Goal: Information Seeking & Learning: Learn about a topic

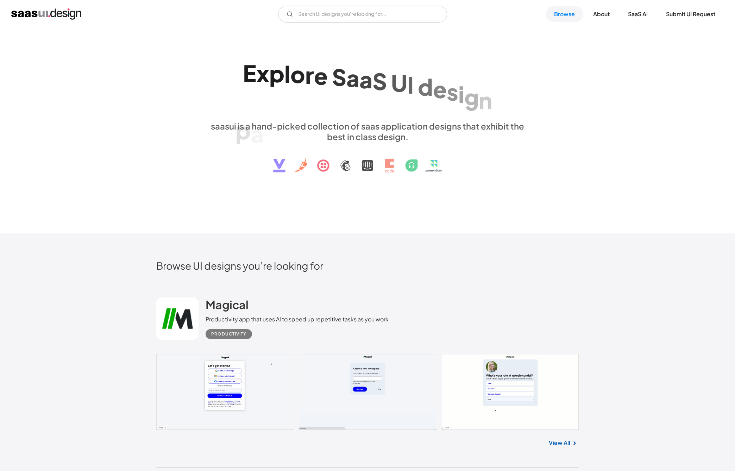
scroll to position [211, 0]
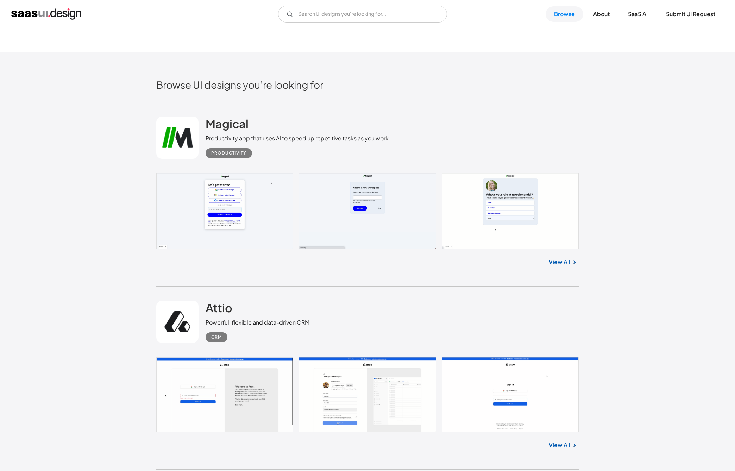
click at [363, 395] on link at bounding box center [367, 394] width 422 height 75
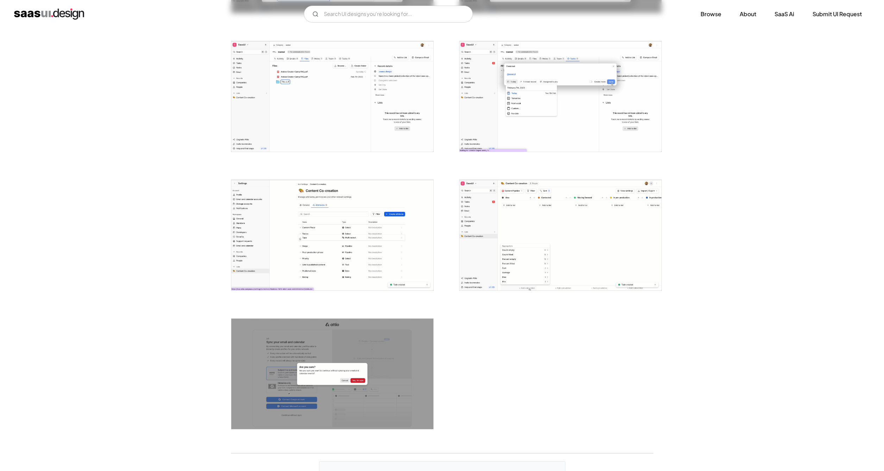
scroll to position [1513, 0]
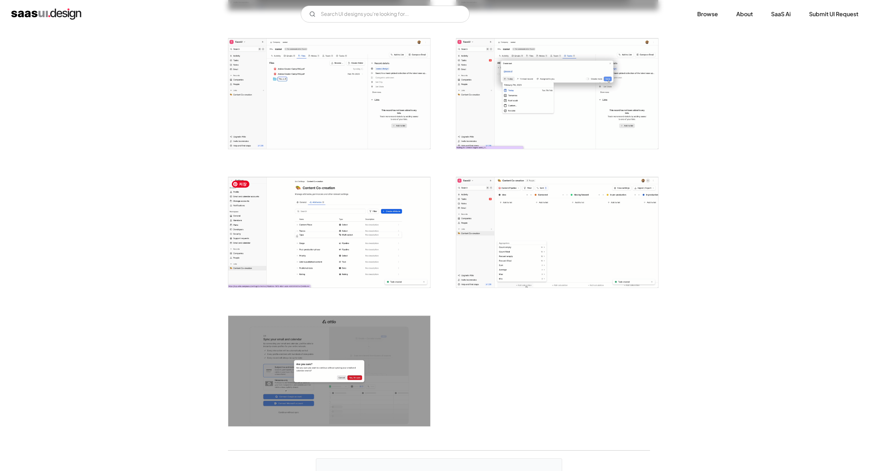
click at [382, 246] on img "open lightbox" at bounding box center [329, 232] width 202 height 110
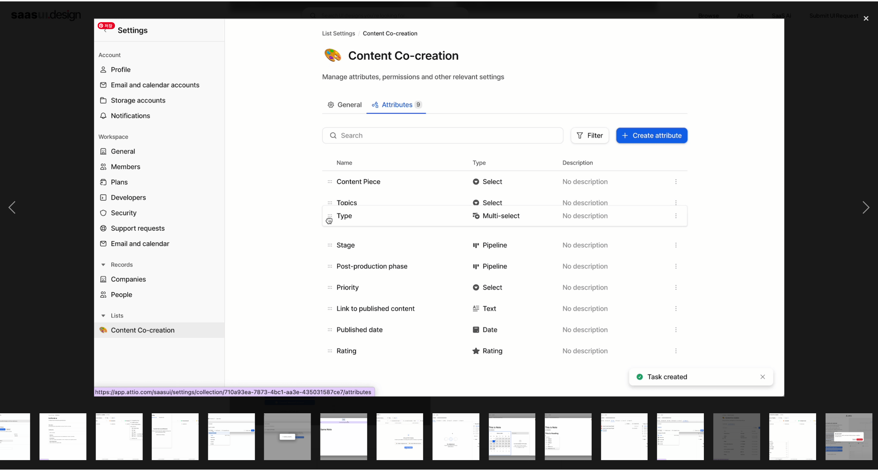
scroll to position [0, 538]
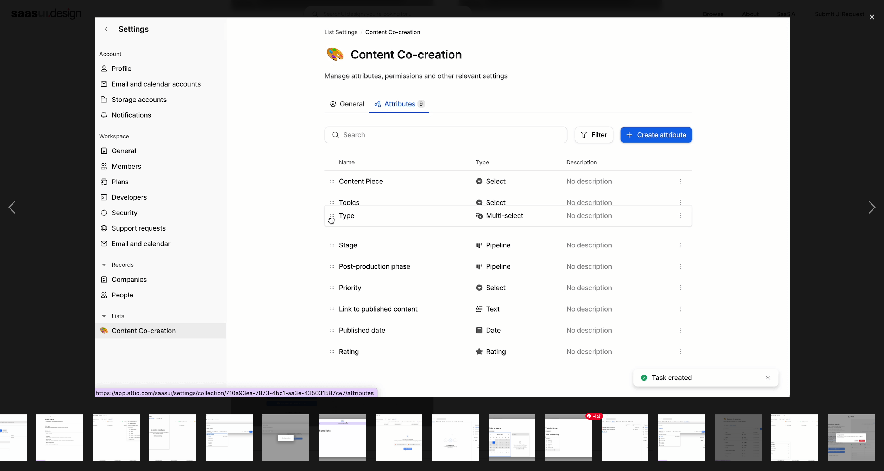
click at [638, 442] on img "show item 21 of 25" at bounding box center [625, 437] width 86 height 47
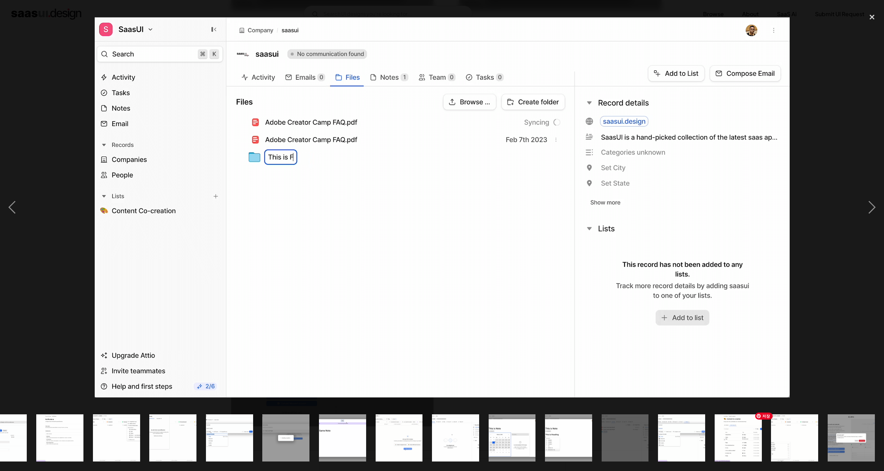
click at [734, 438] on img "show item 24 of 25" at bounding box center [794, 437] width 86 height 47
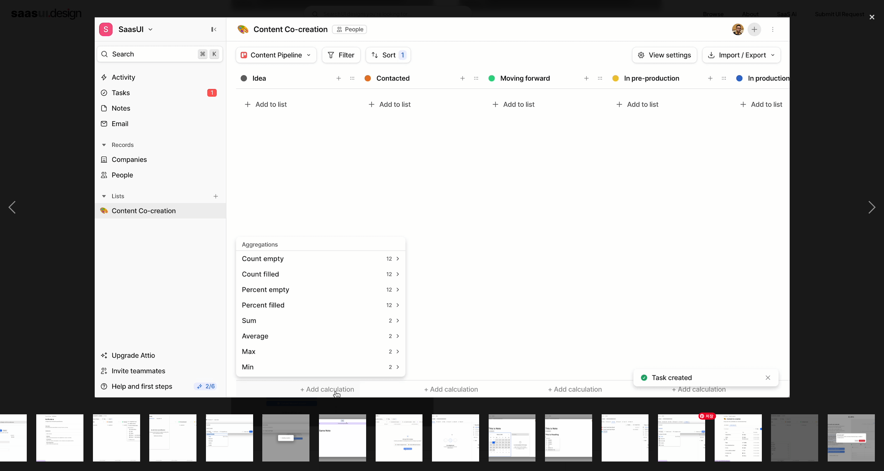
click at [727, 440] on img "show item 23 of 25" at bounding box center [738, 437] width 86 height 47
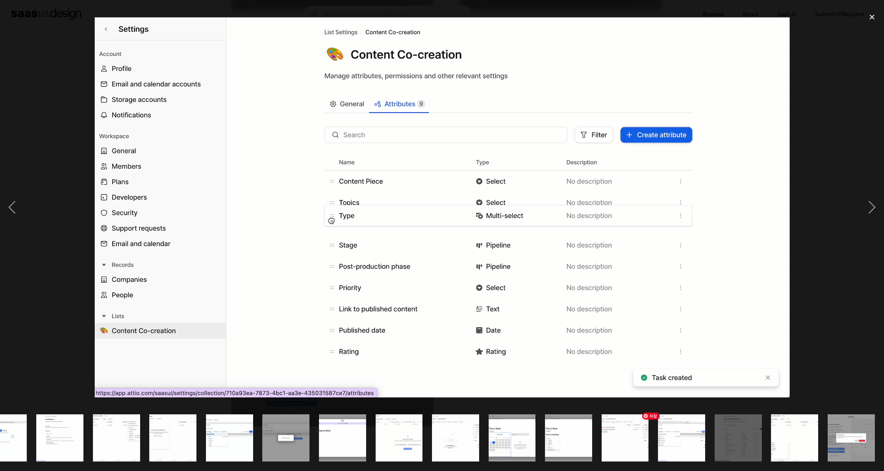
click at [685, 440] on img "show item 22 of 25" at bounding box center [681, 437] width 86 height 47
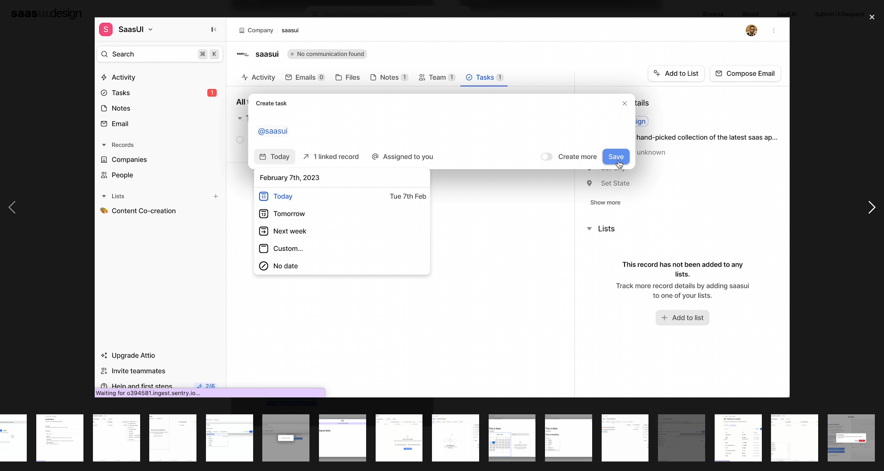
click at [734, 211] on div "next image" at bounding box center [872, 207] width 24 height 395
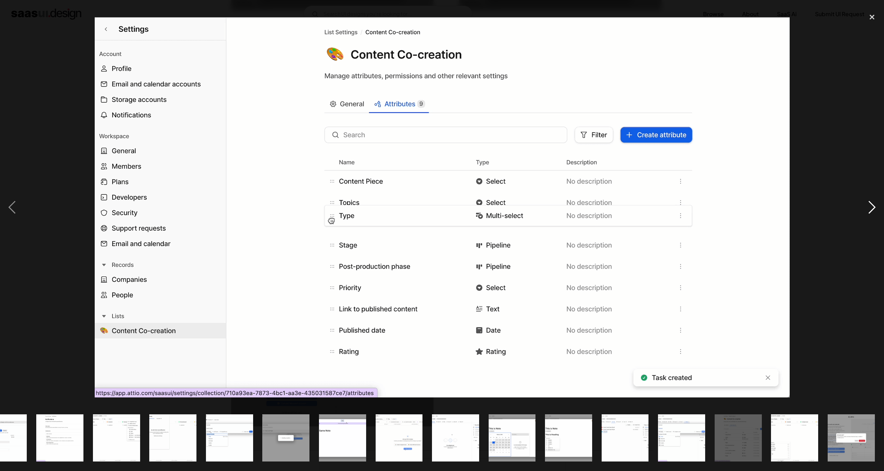
click at [734, 211] on div "next image" at bounding box center [872, 207] width 24 height 395
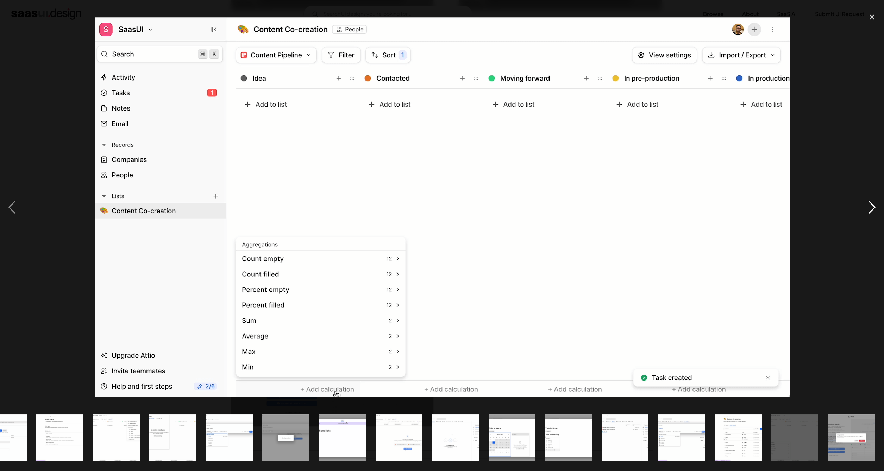
click at [734, 211] on div "next image" at bounding box center [872, 207] width 24 height 395
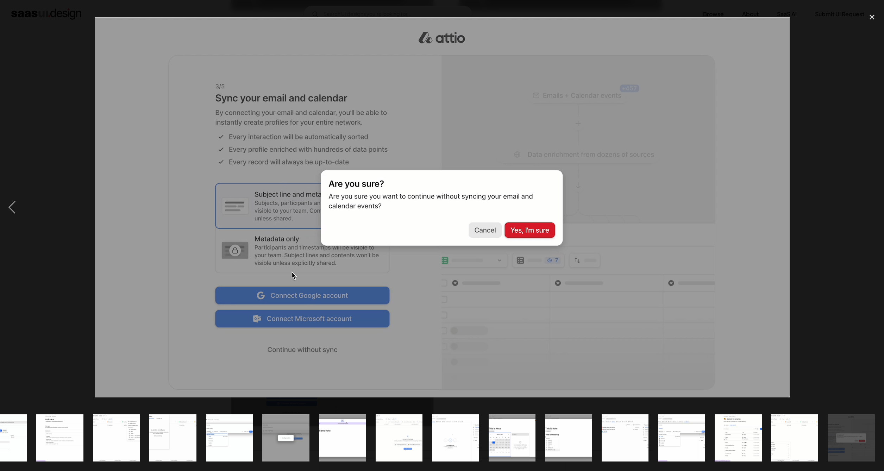
click at [734, 211] on div "next image" at bounding box center [872, 207] width 24 height 395
click at [734, 18] on div "close lightbox" at bounding box center [872, 17] width 24 height 15
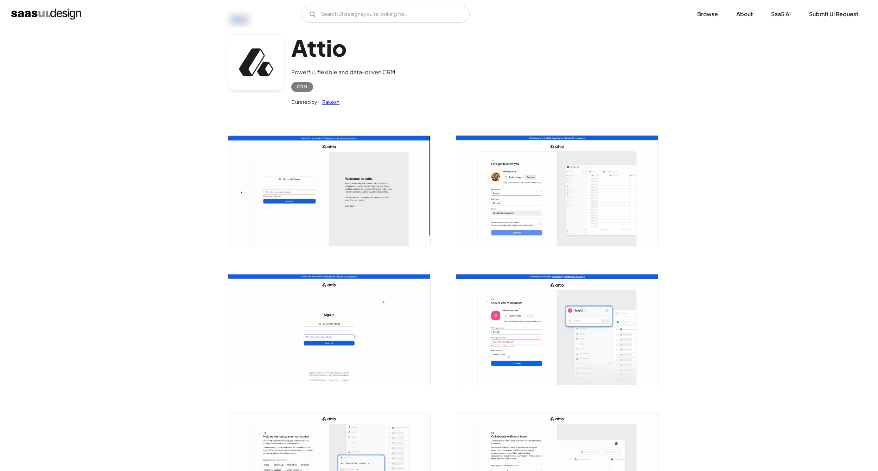
scroll to position [0, 0]
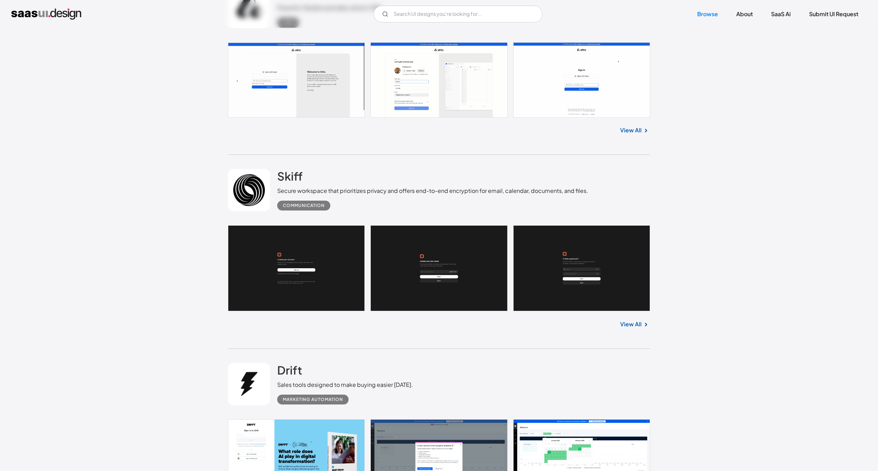
scroll to position [563, 0]
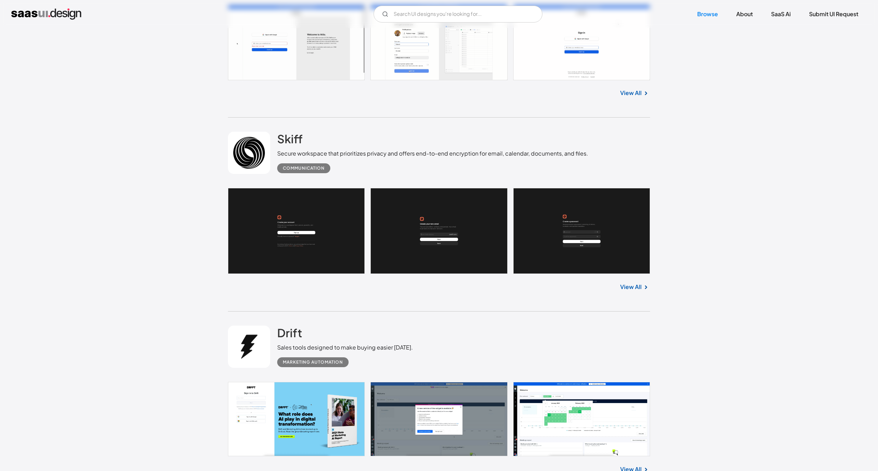
click at [472, 424] on link at bounding box center [439, 419] width 422 height 74
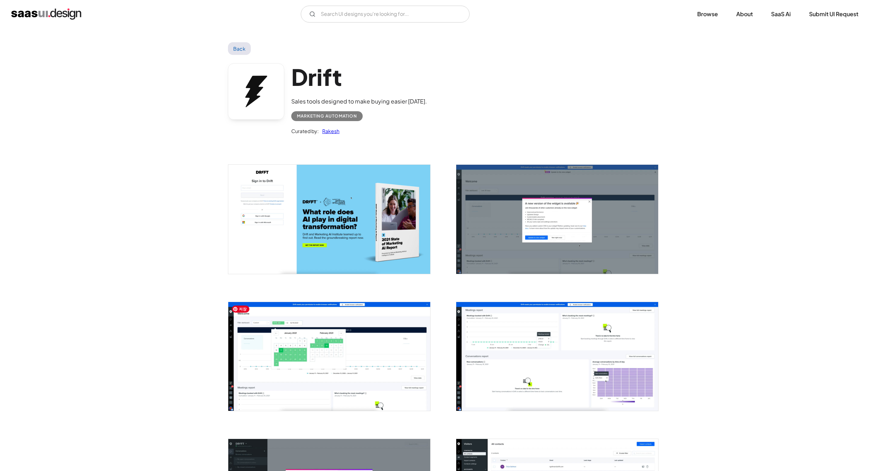
click at [350, 365] on img "open lightbox" at bounding box center [329, 356] width 202 height 109
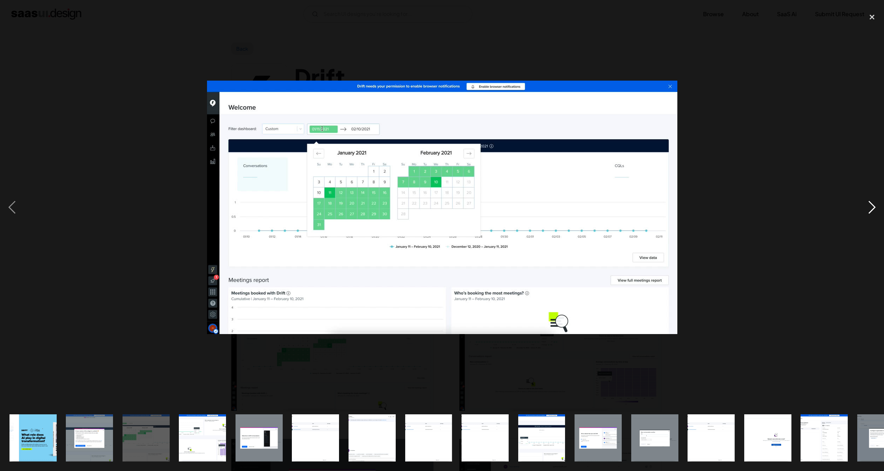
click at [867, 209] on div "next image" at bounding box center [872, 207] width 24 height 395
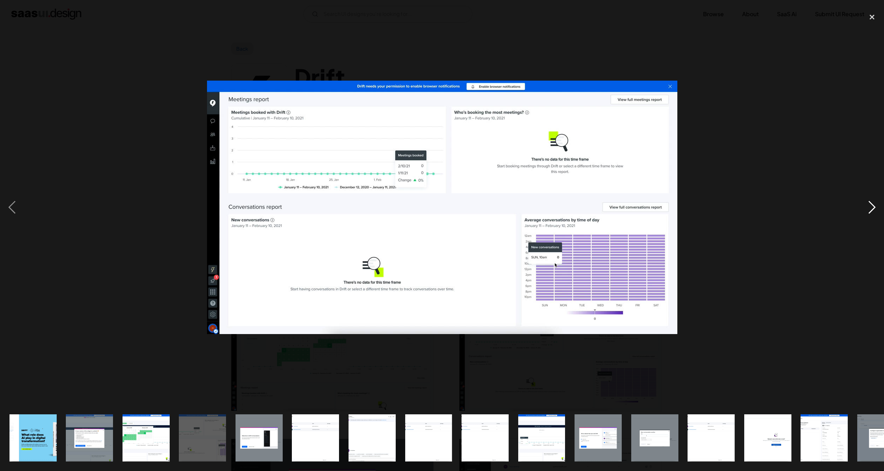
click at [872, 207] on div "next image" at bounding box center [872, 207] width 24 height 395
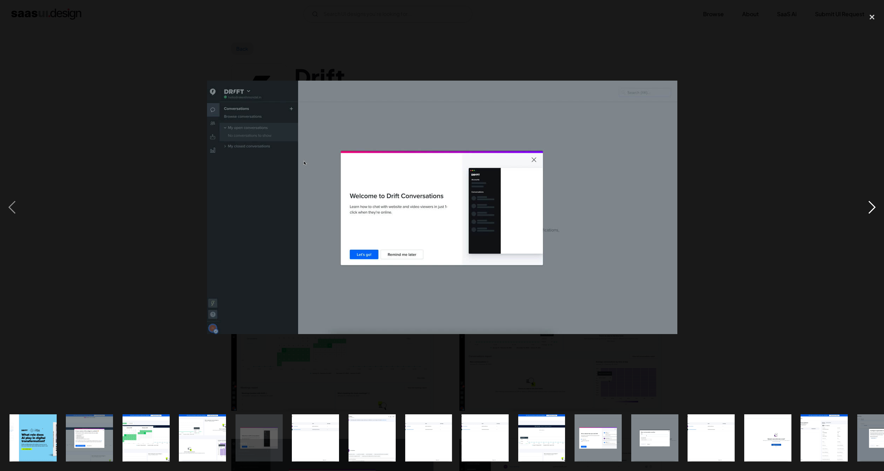
click at [872, 207] on div "next image" at bounding box center [872, 207] width 24 height 395
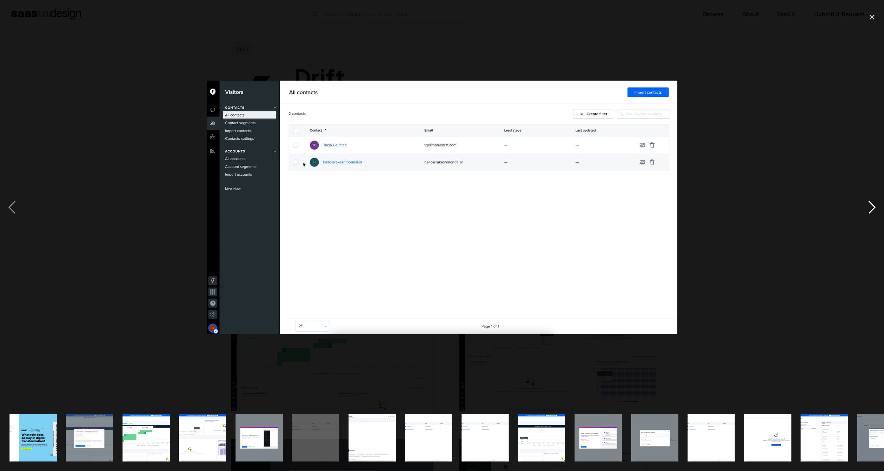
click at [872, 207] on div "next image" at bounding box center [872, 207] width 24 height 395
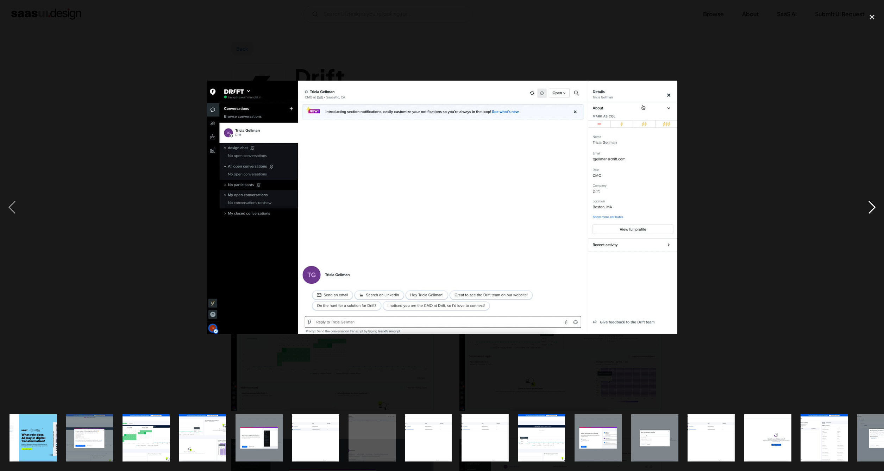
click at [872, 207] on div "next image" at bounding box center [872, 207] width 24 height 395
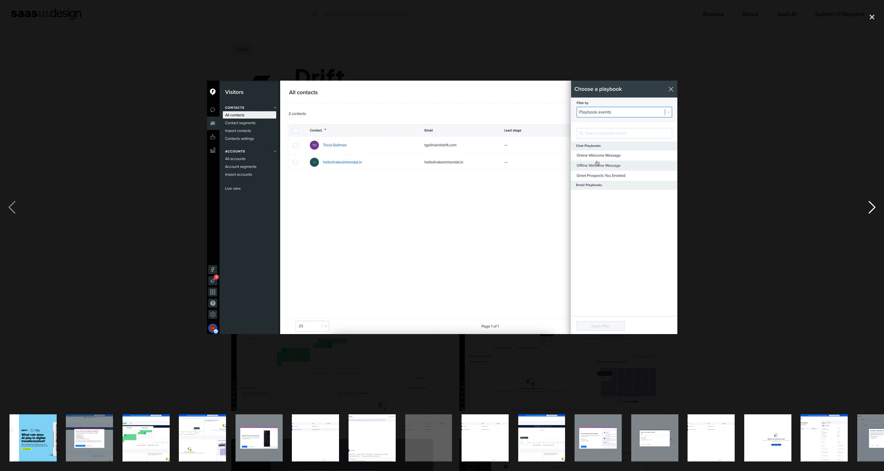
click at [872, 207] on div "next image" at bounding box center [872, 207] width 24 height 395
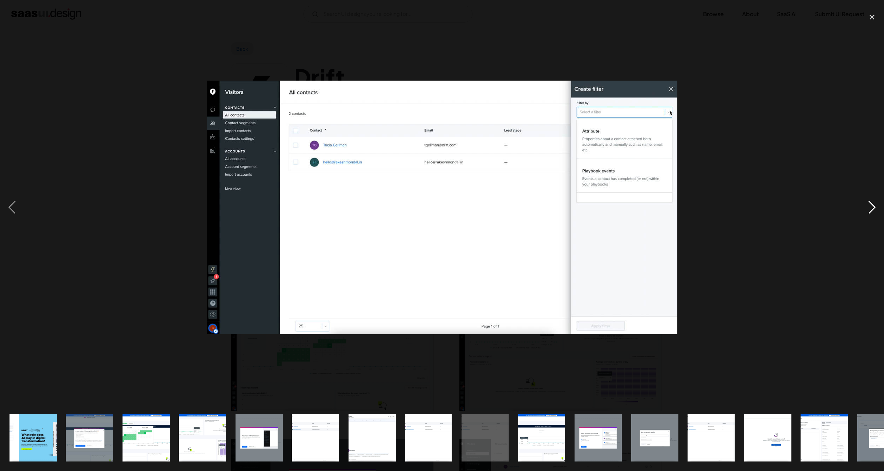
click at [872, 207] on div "next image" at bounding box center [872, 207] width 24 height 395
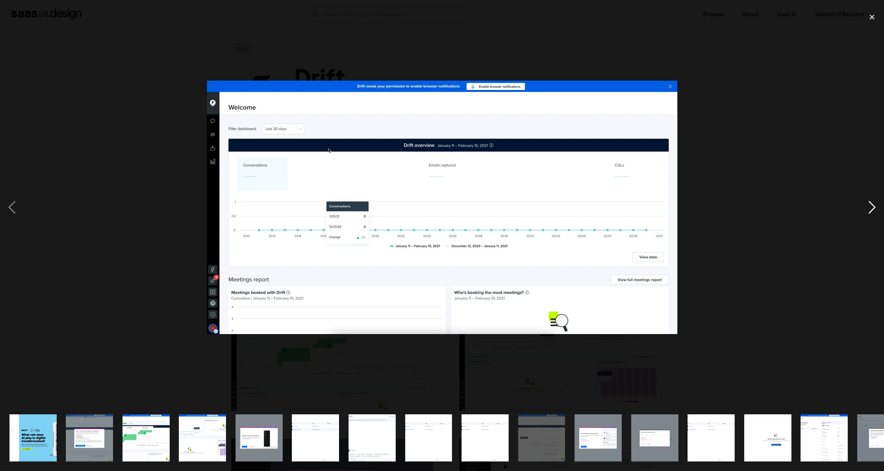
click at [872, 207] on div "next image" at bounding box center [872, 207] width 24 height 395
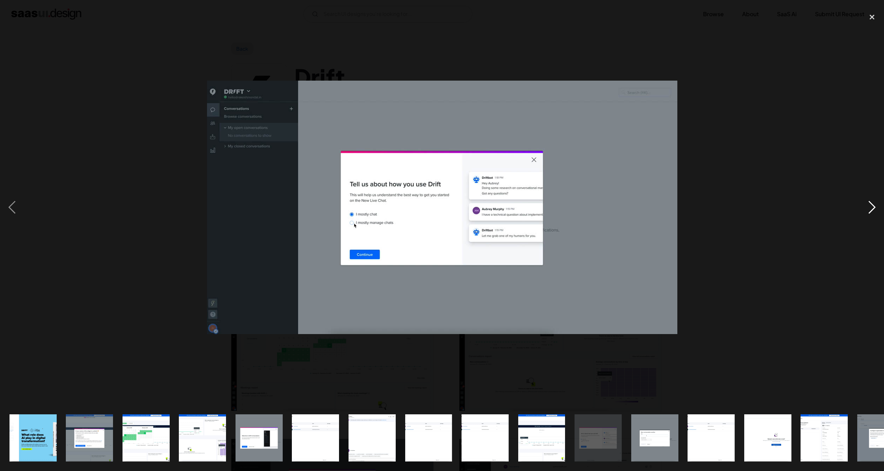
click at [872, 207] on div "next image" at bounding box center [872, 207] width 24 height 395
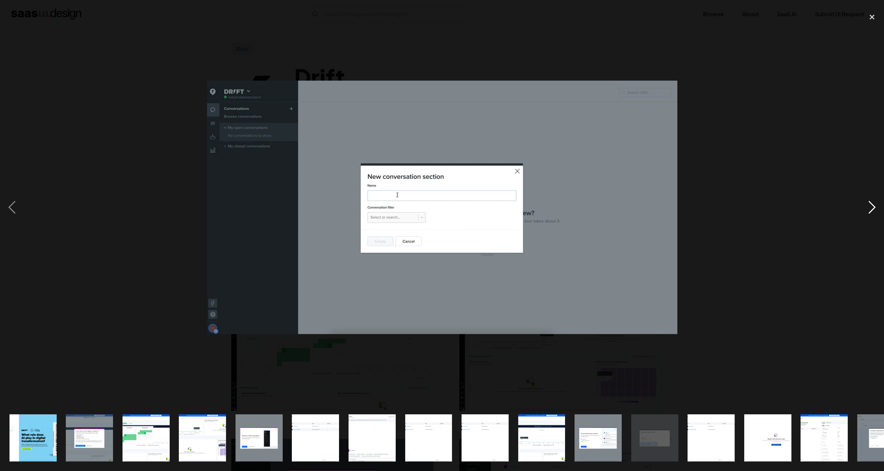
click at [872, 207] on div "next image" at bounding box center [872, 207] width 24 height 395
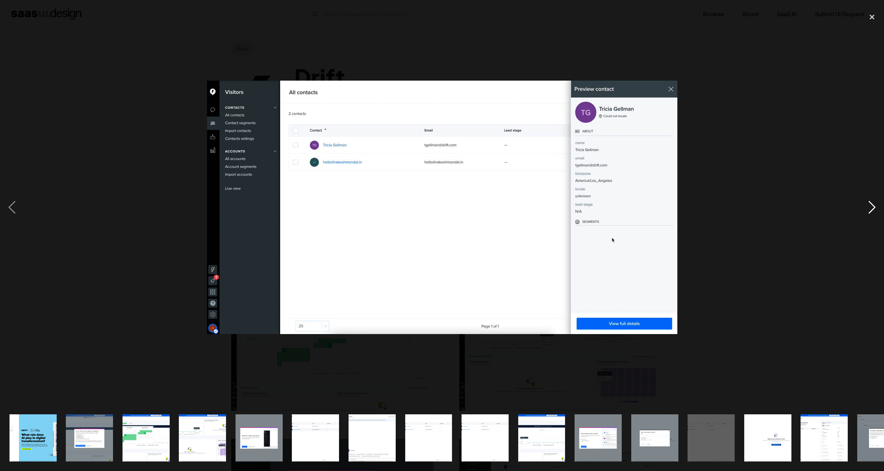
click at [872, 207] on div "next image" at bounding box center [872, 207] width 24 height 395
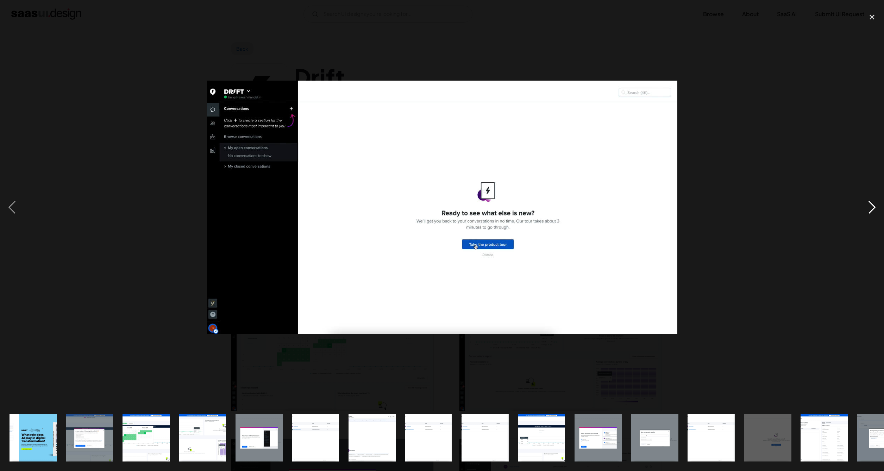
click at [872, 207] on div "next image" at bounding box center [872, 207] width 24 height 395
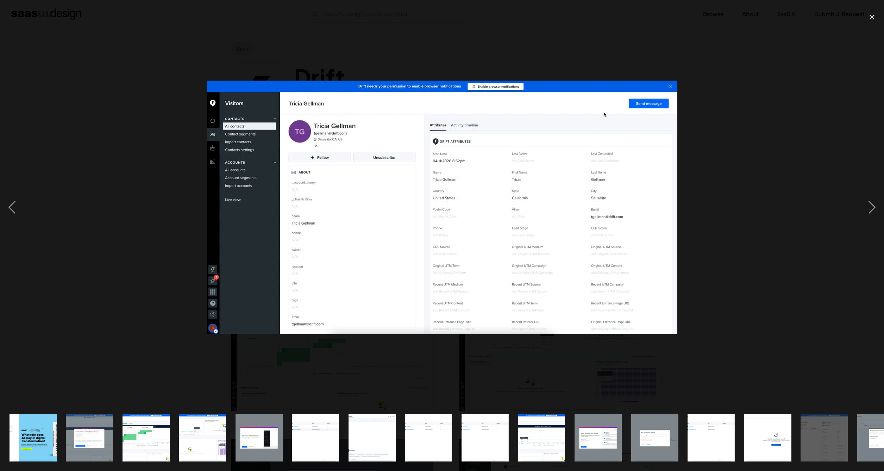
click at [349, 374] on div at bounding box center [442, 207] width 884 height 395
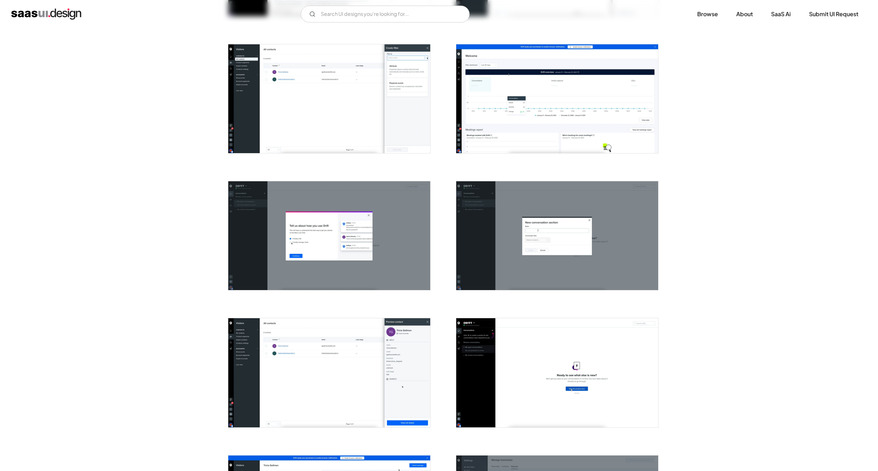
scroll to position [844, 0]
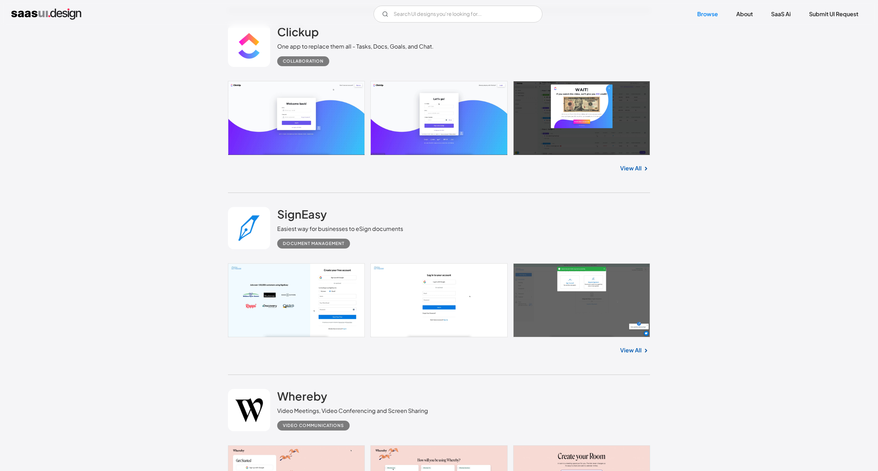
scroll to position [1794, 0]
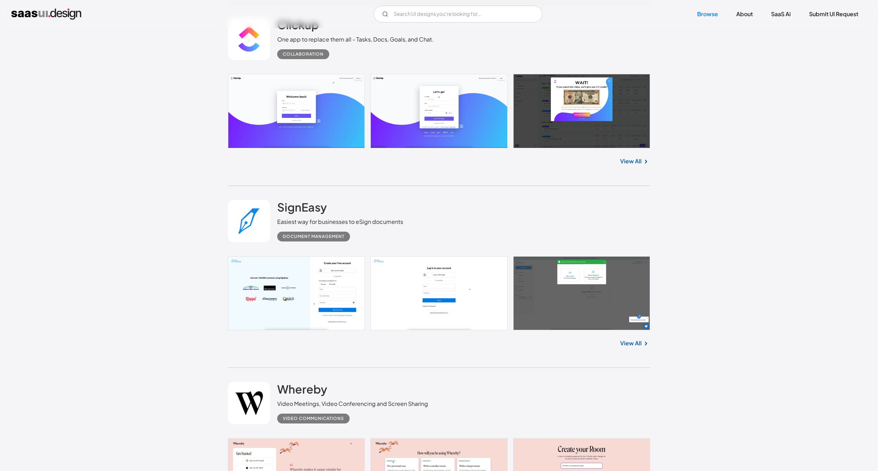
click at [558, 315] on link at bounding box center [439, 293] width 422 height 74
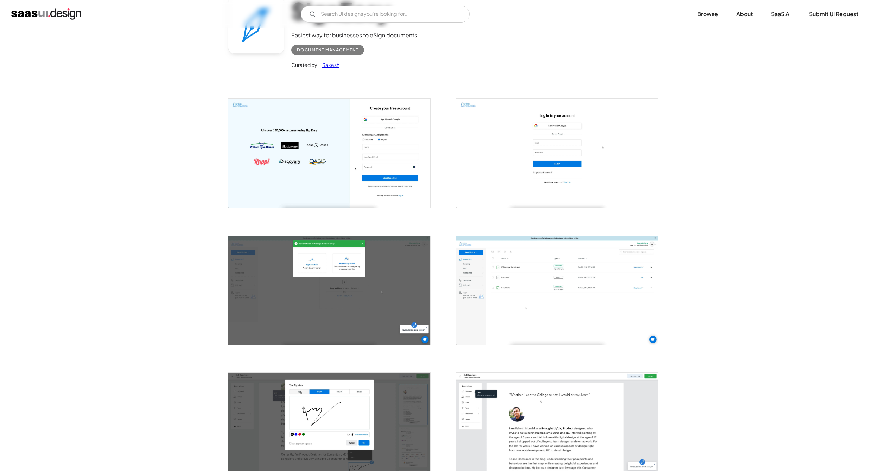
scroll to position [141, 0]
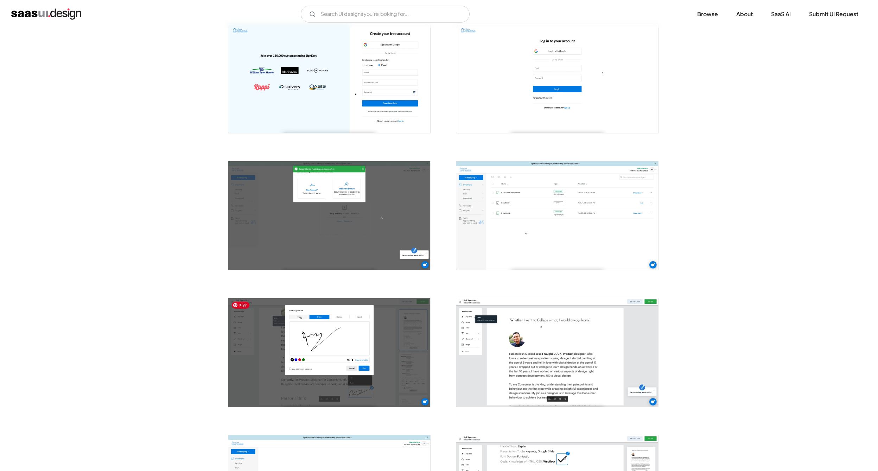
click at [350, 363] on img "open lightbox" at bounding box center [329, 352] width 202 height 109
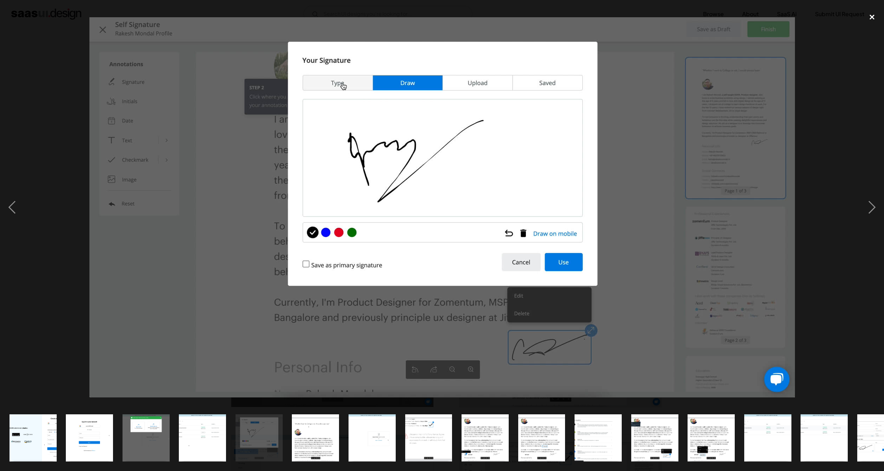
click at [873, 17] on div "close lightbox" at bounding box center [872, 17] width 24 height 15
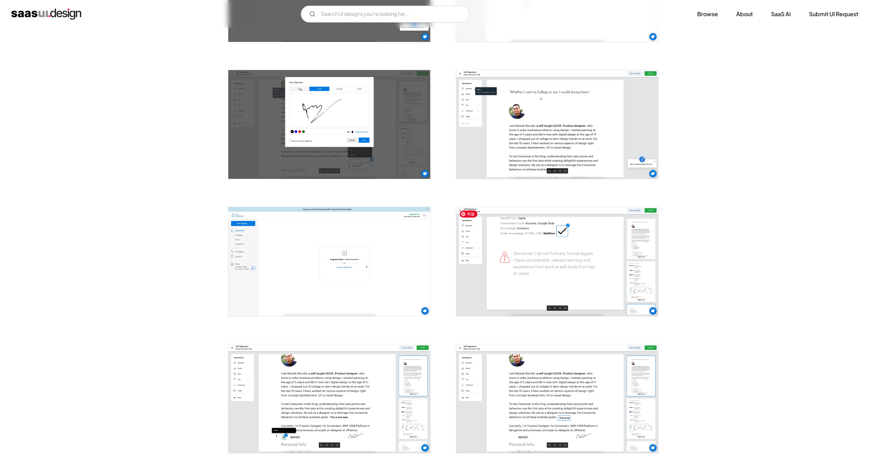
scroll to position [422, 0]
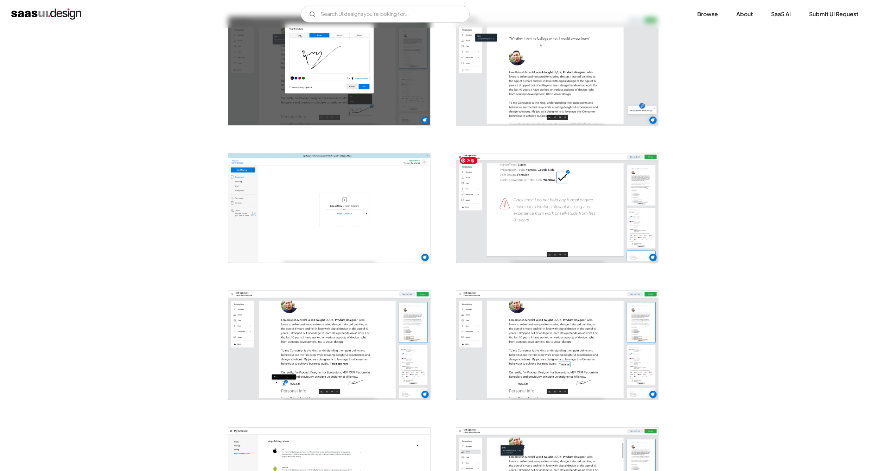
click at [528, 214] on img "open lightbox" at bounding box center [557, 207] width 202 height 109
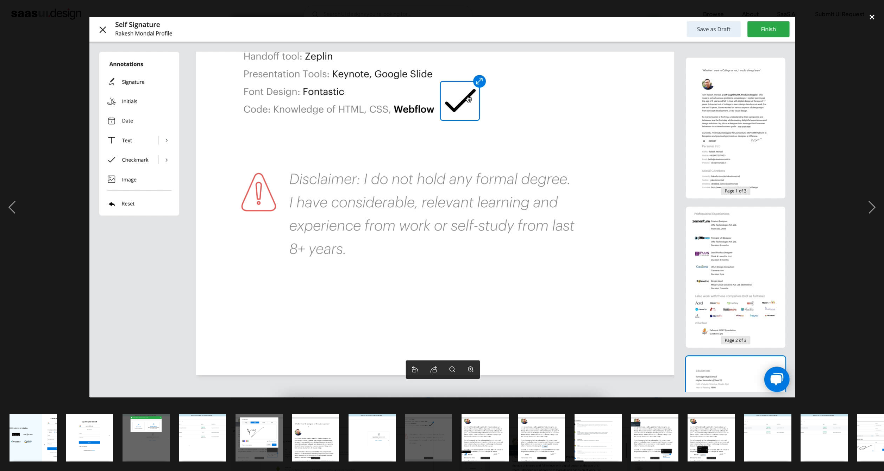
click at [873, 15] on div "close lightbox" at bounding box center [872, 17] width 24 height 15
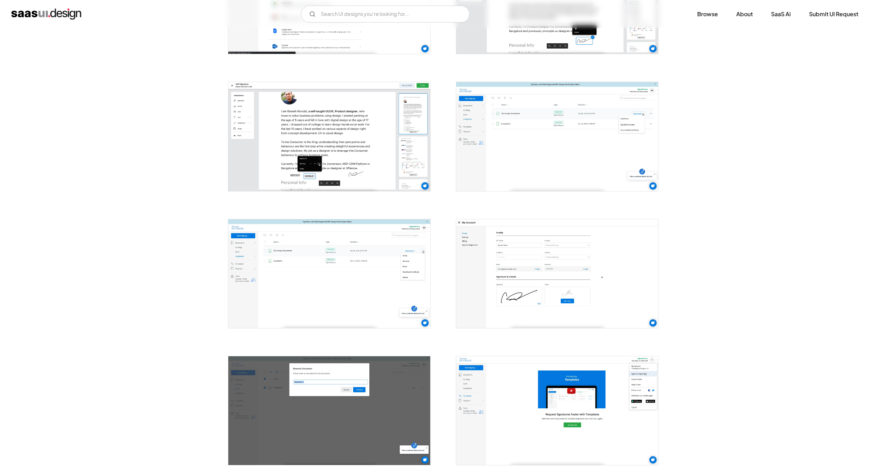
scroll to position [950, 0]
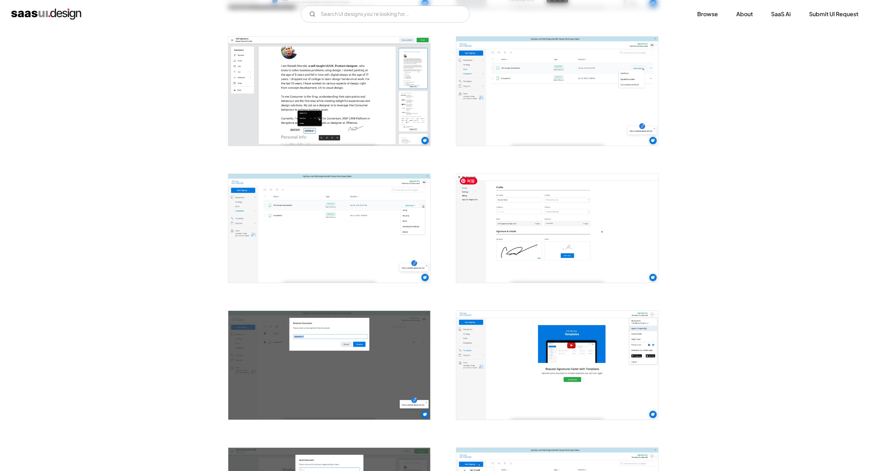
click at [536, 224] on img "open lightbox" at bounding box center [557, 228] width 202 height 109
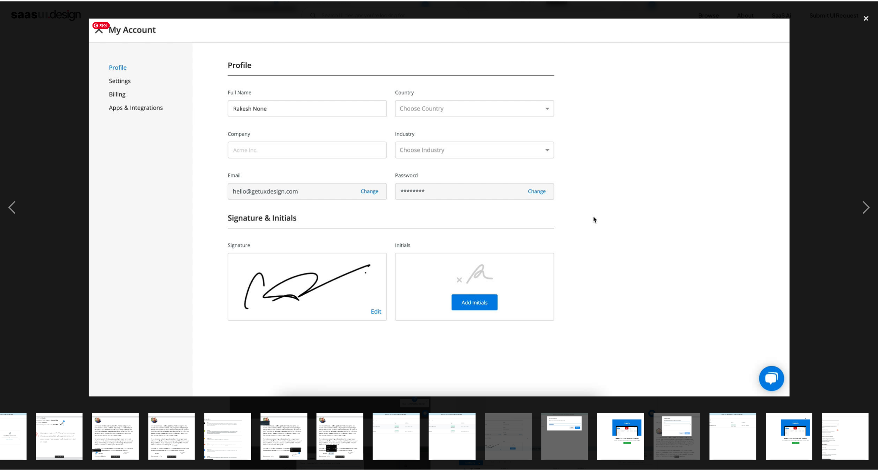
scroll to position [0, 369]
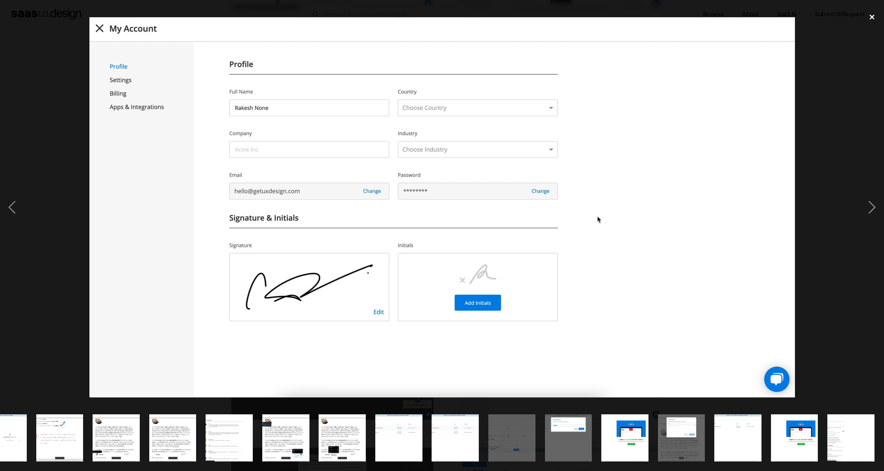
click at [872, 17] on div "close lightbox" at bounding box center [872, 17] width 24 height 15
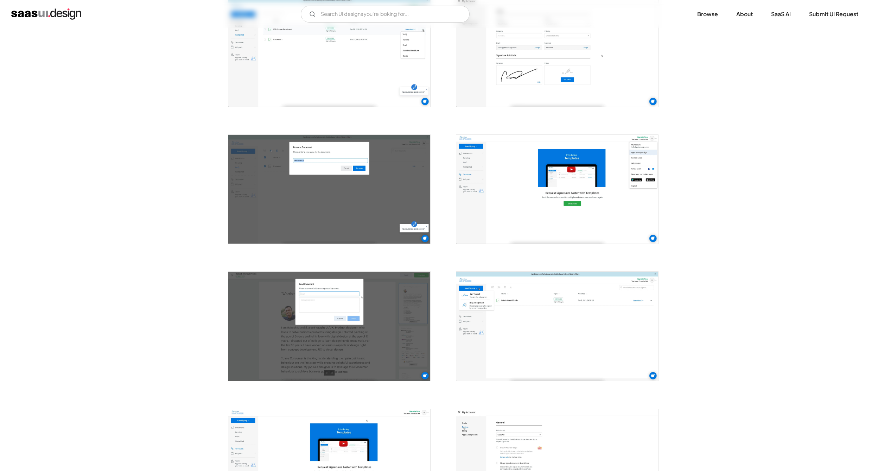
scroll to position [1161, 0]
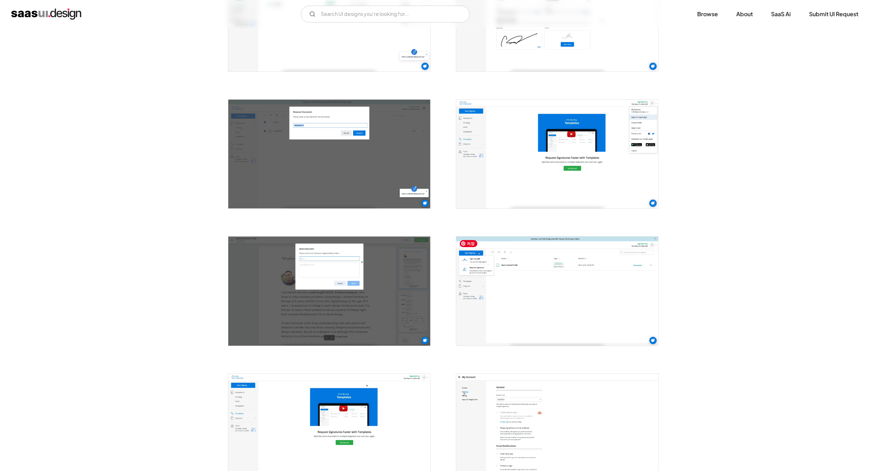
click at [595, 294] on img "open lightbox" at bounding box center [557, 290] width 202 height 109
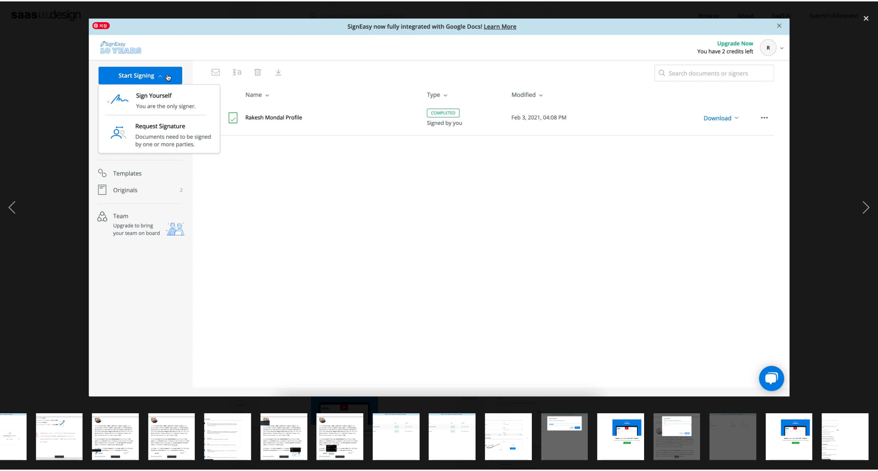
scroll to position [0, 369]
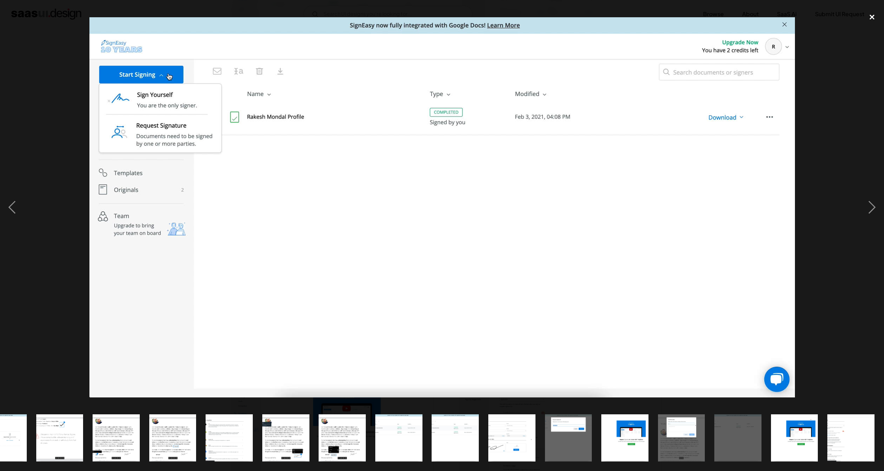
click at [872, 15] on div "close lightbox" at bounding box center [872, 17] width 24 height 15
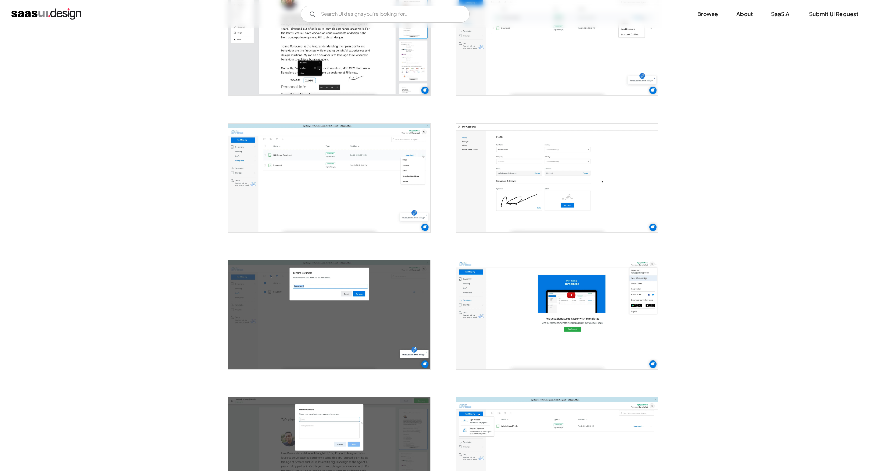
scroll to position [915, 0]
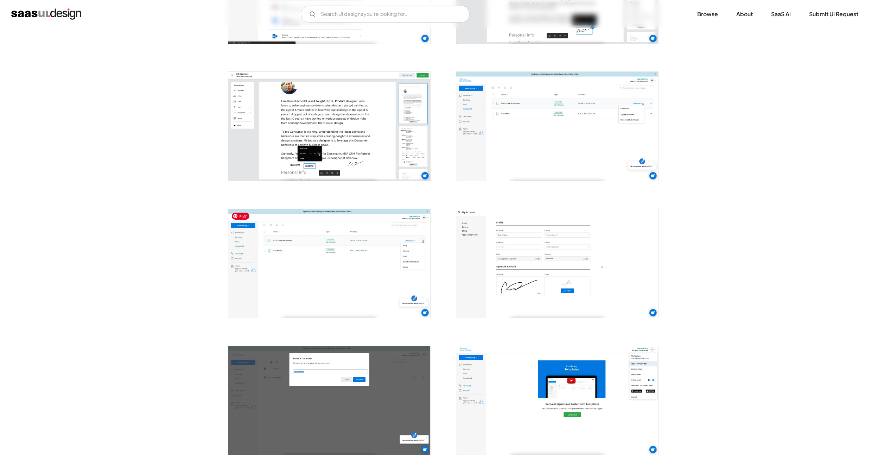
click at [358, 285] on img "open lightbox" at bounding box center [329, 263] width 202 height 109
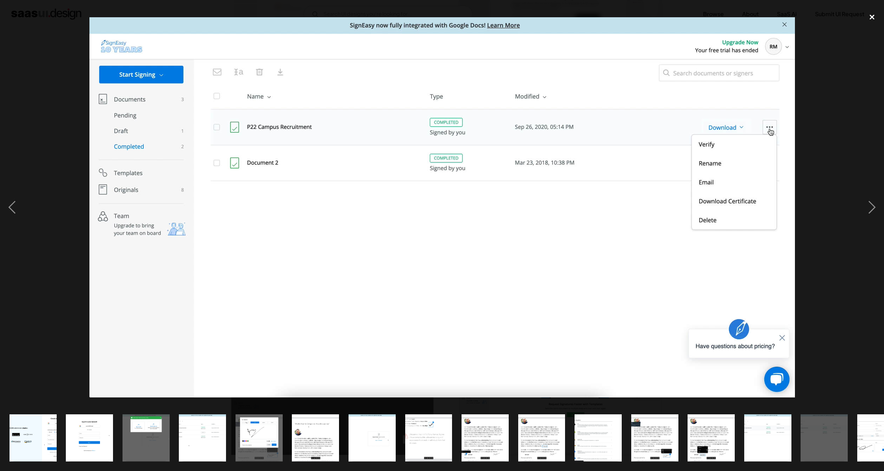
click at [873, 18] on div "close lightbox" at bounding box center [872, 17] width 24 height 15
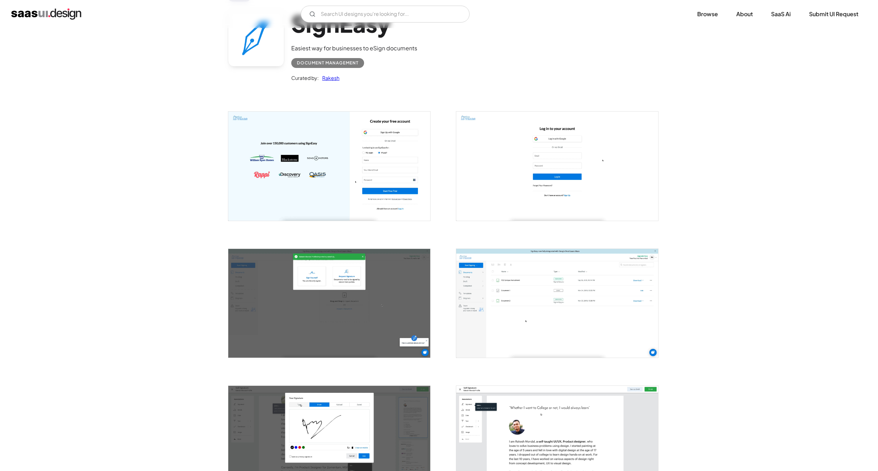
scroll to position [70, 0]
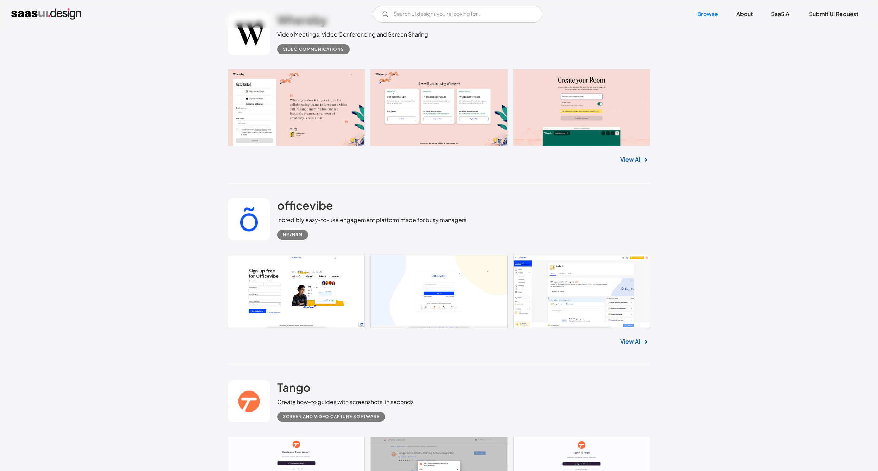
scroll to position [2194, 0]
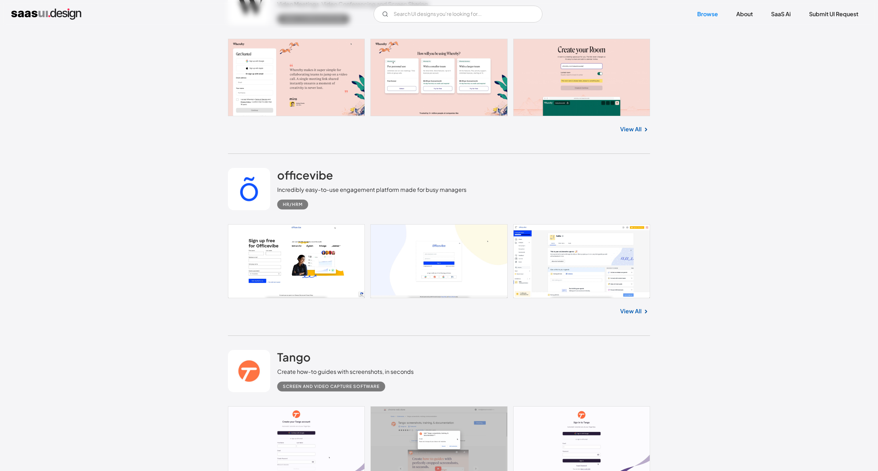
click at [571, 224] on link at bounding box center [439, 261] width 422 height 74
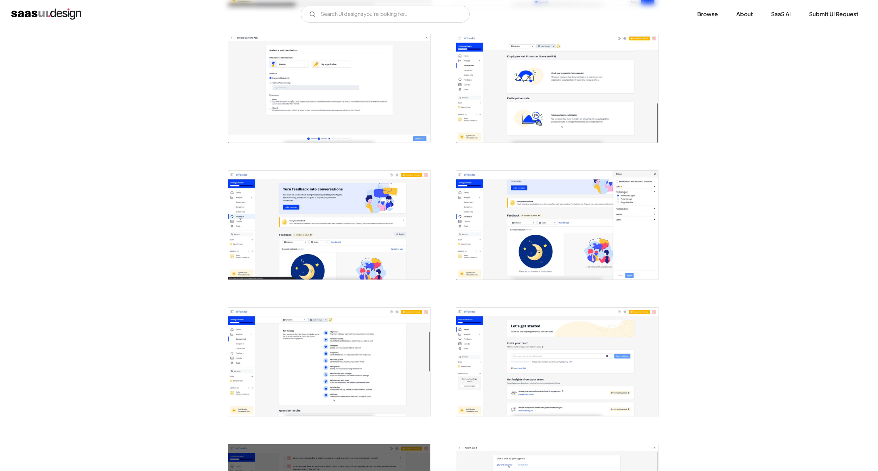
scroll to position [669, 0]
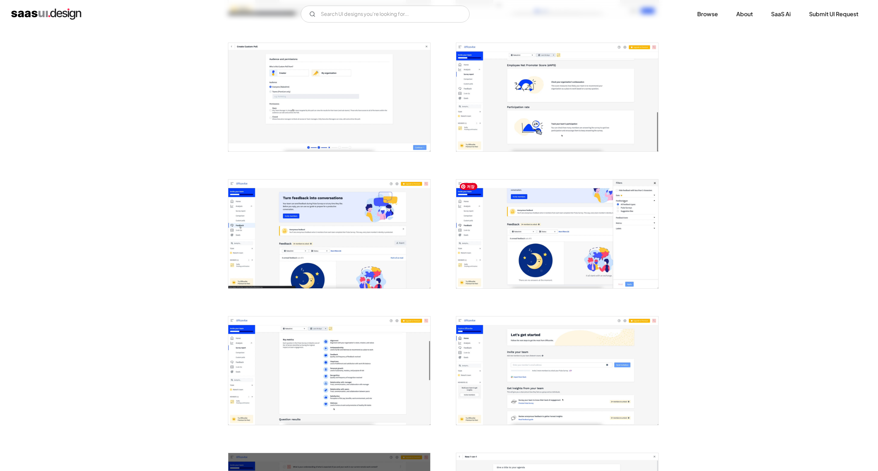
click at [568, 247] on img "open lightbox" at bounding box center [557, 233] width 202 height 108
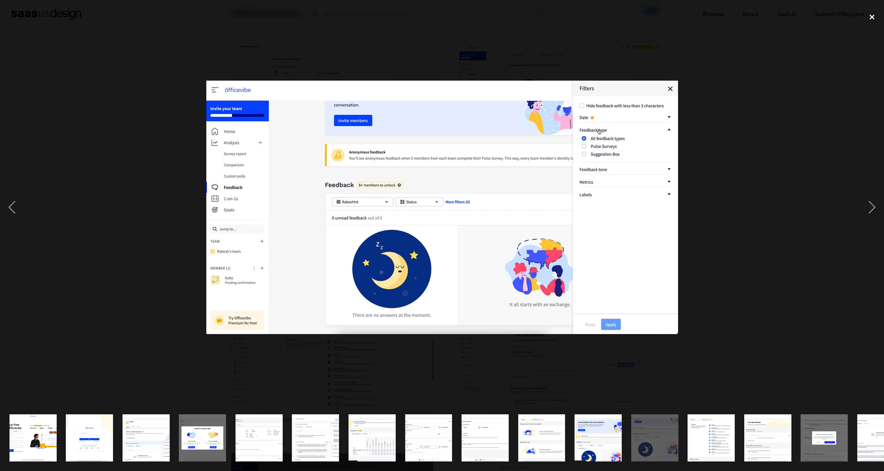
click at [868, 18] on div "close lightbox" at bounding box center [872, 17] width 24 height 15
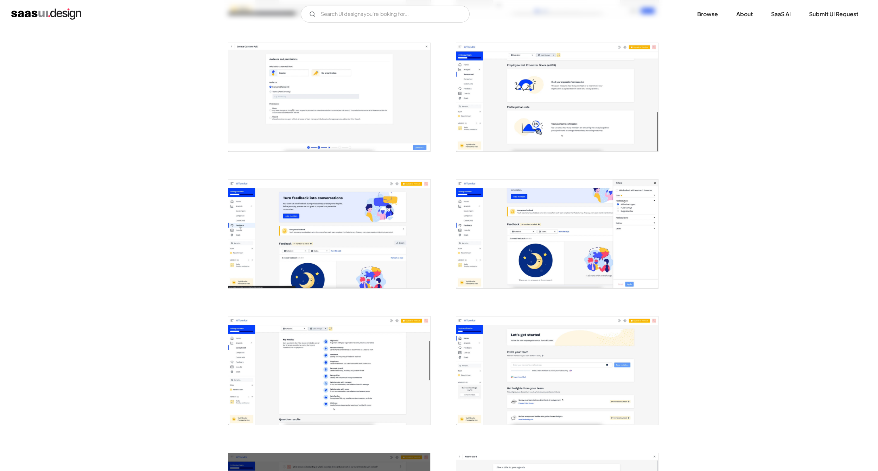
click at [199, 277] on div "Back officevibe Incredibly easy-to-use engagement platform made for busy manage…" at bounding box center [439, 246] width 878 height 1773
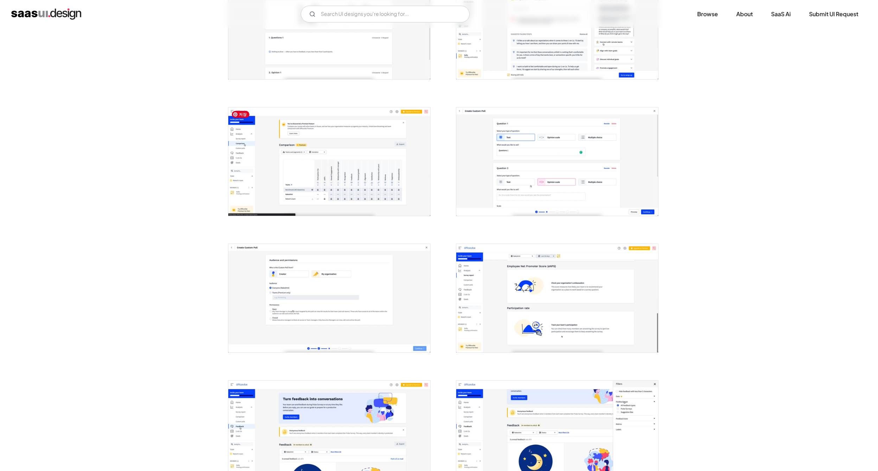
scroll to position [457, 0]
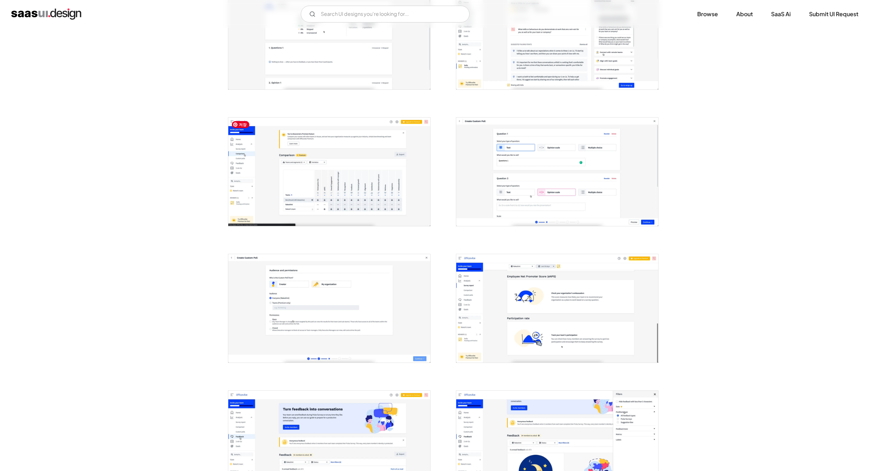
click at [367, 192] on img "open lightbox" at bounding box center [329, 172] width 202 height 108
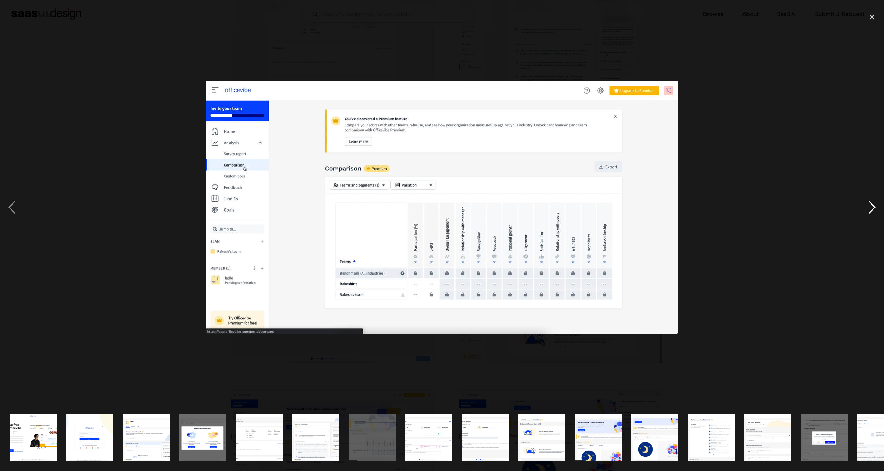
click at [870, 209] on div "next image" at bounding box center [872, 207] width 24 height 395
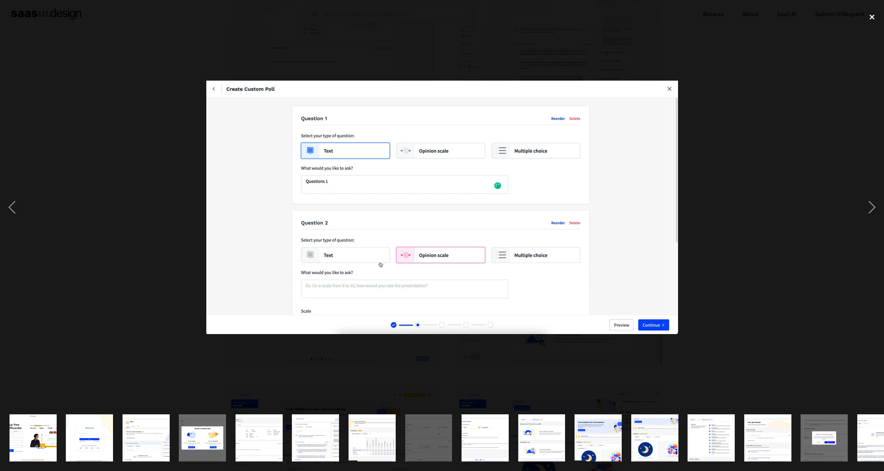
click at [870, 17] on div "close lightbox" at bounding box center [872, 17] width 24 height 15
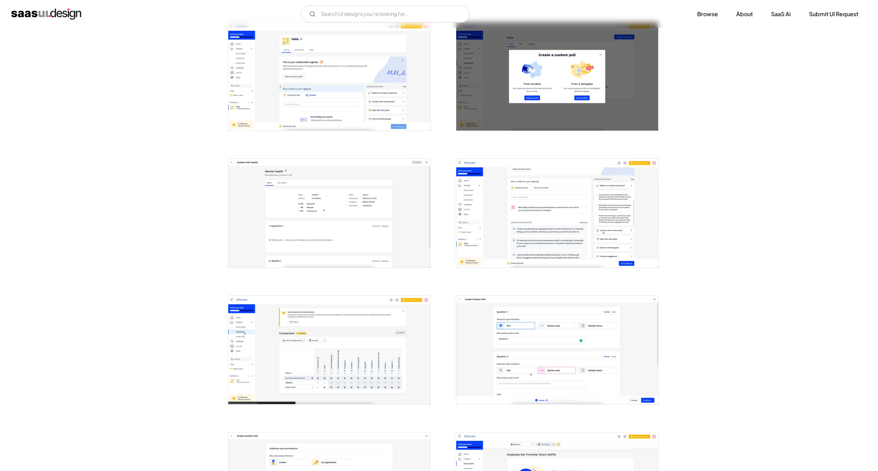
scroll to position [281, 0]
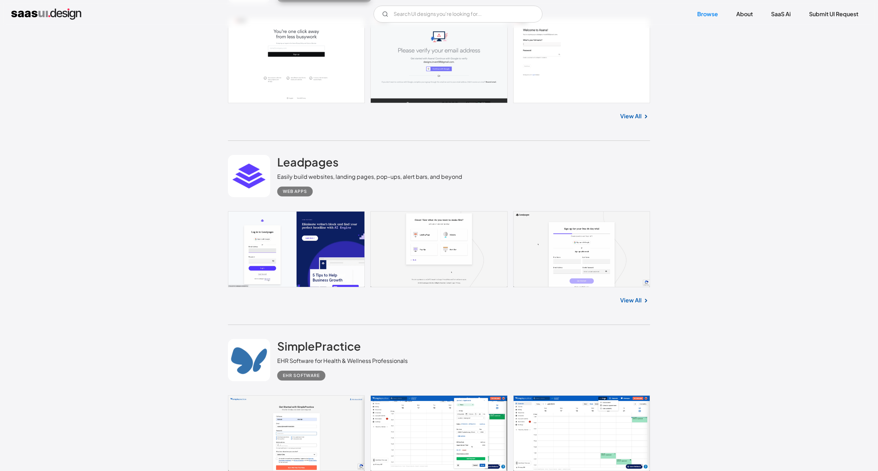
scroll to position [3159, 0]
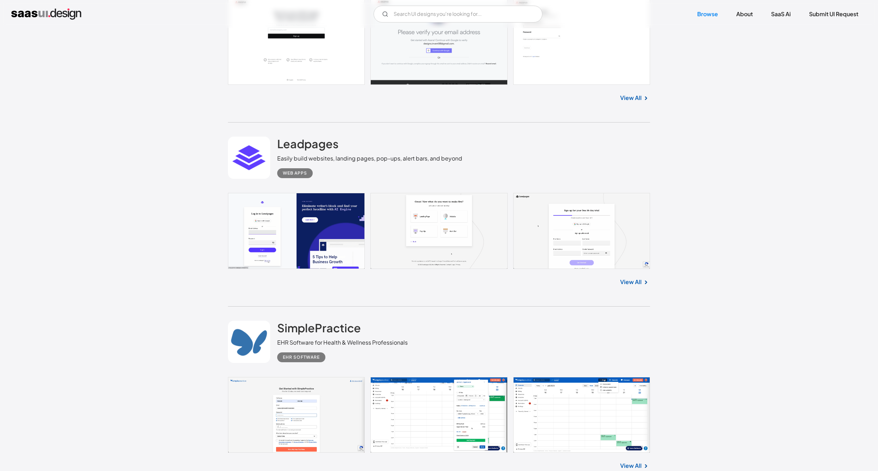
click at [316, 306] on div "SimplePractice EHR Software for Health & Wellness Professionals EHR Software No…" at bounding box center [439, 398] width 422 height 184
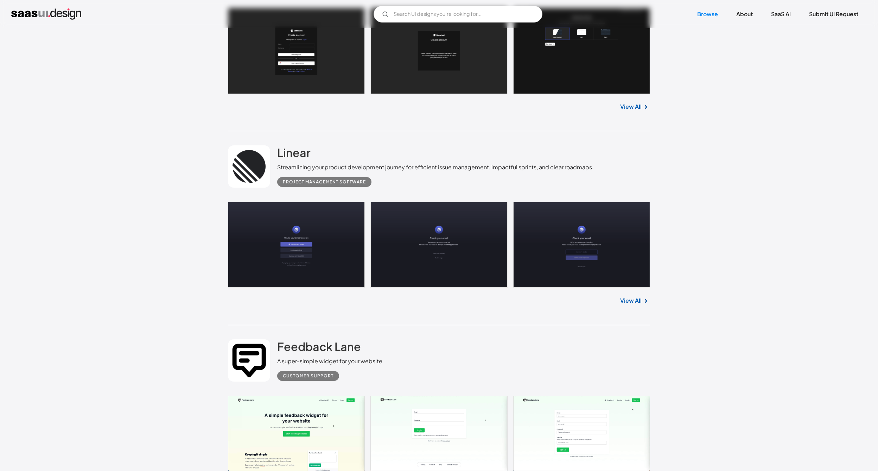
scroll to position [4144, 0]
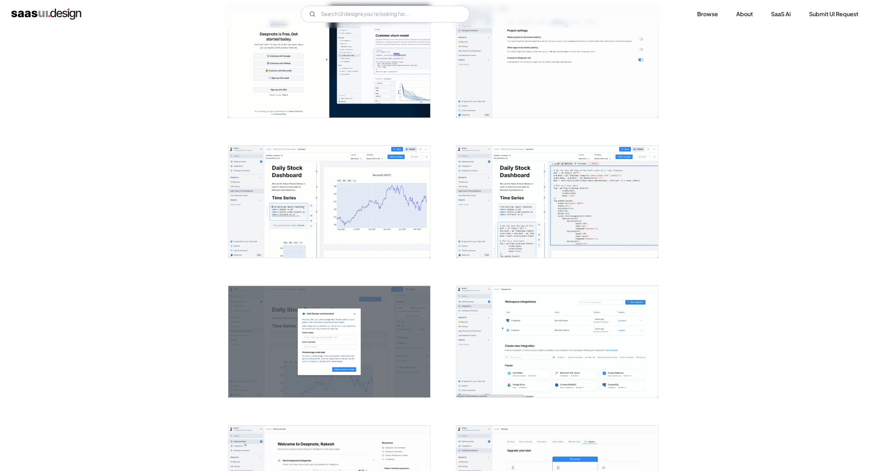
scroll to position [176, 0]
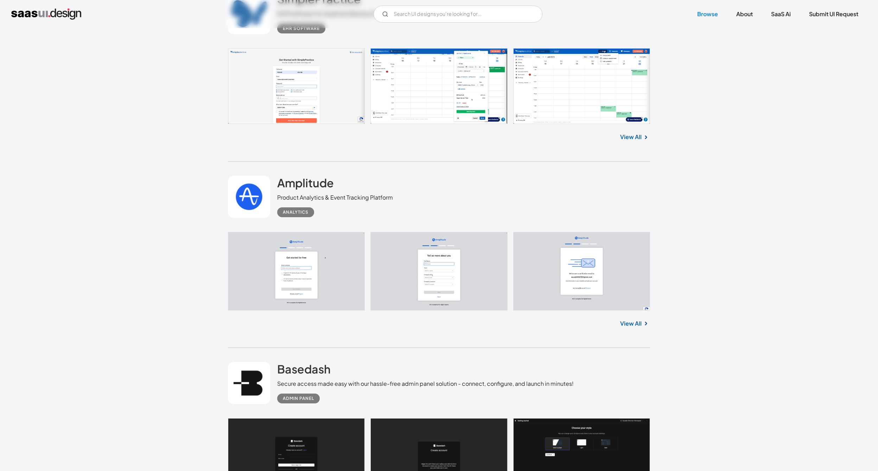
scroll to position [3635, 0]
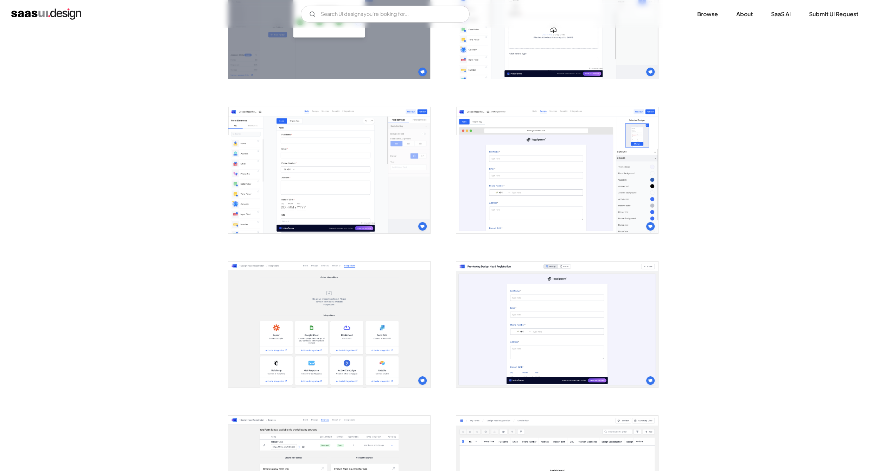
scroll to position [844, 0]
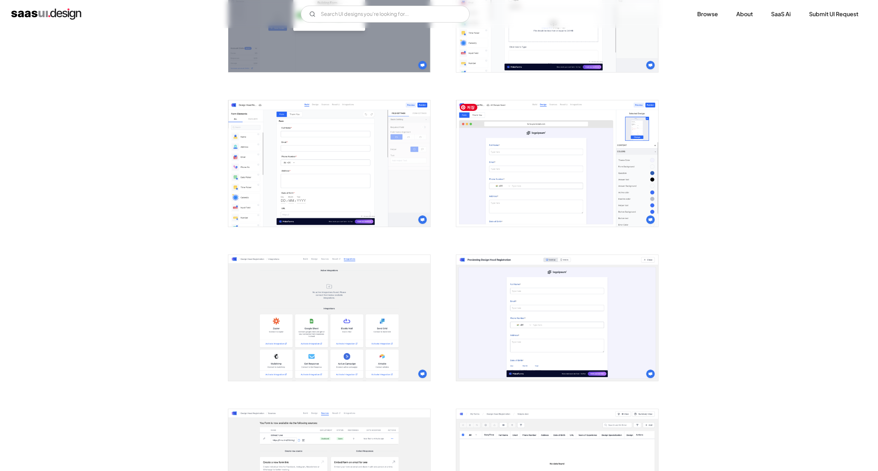
click at [590, 180] on img "open lightbox" at bounding box center [557, 163] width 202 height 126
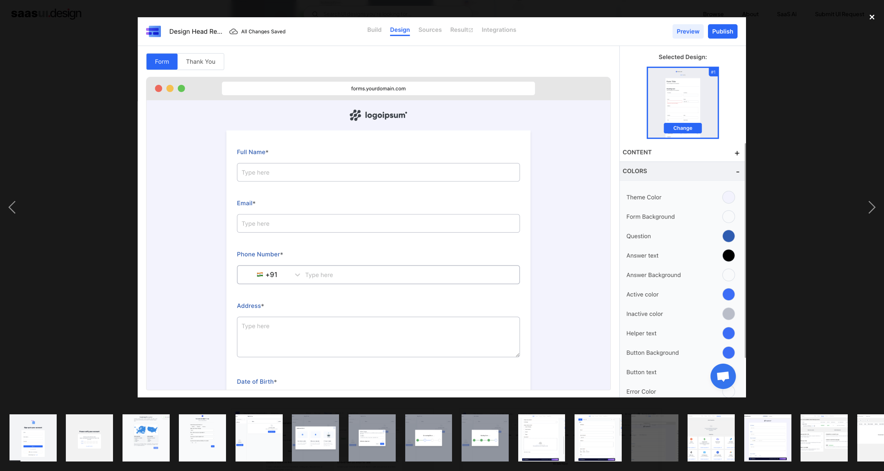
click at [872, 18] on div "close lightbox" at bounding box center [872, 17] width 24 height 15
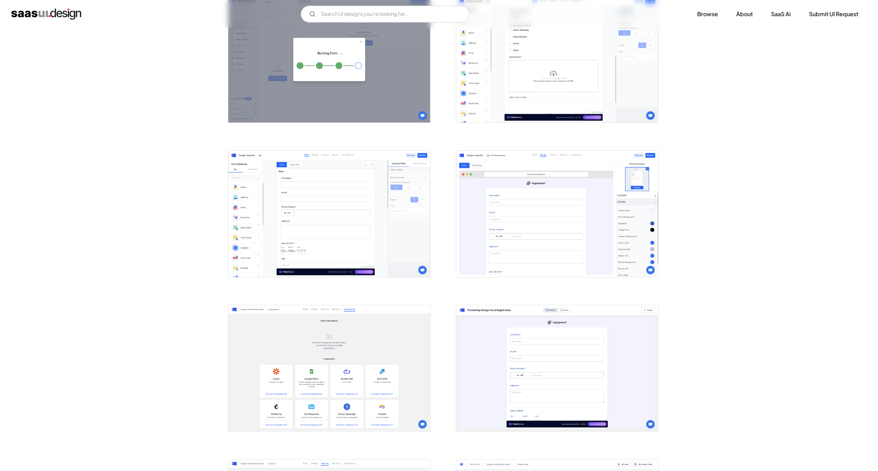
scroll to position [739, 0]
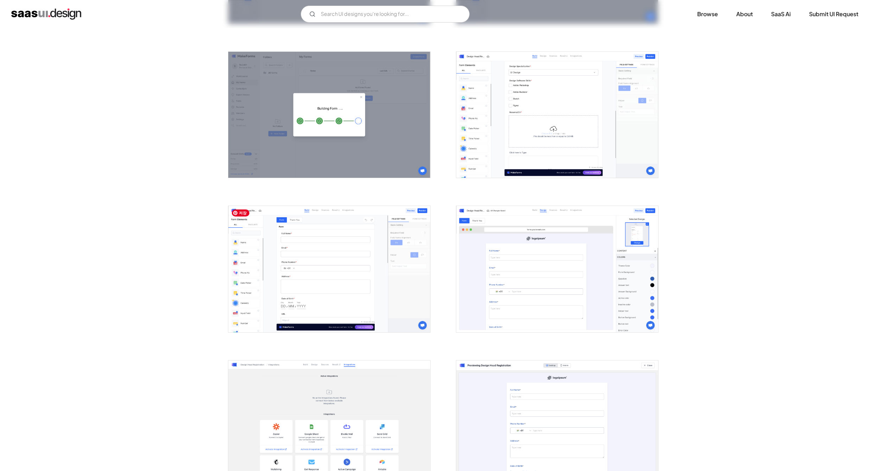
click at [343, 287] on img "open lightbox" at bounding box center [329, 269] width 202 height 126
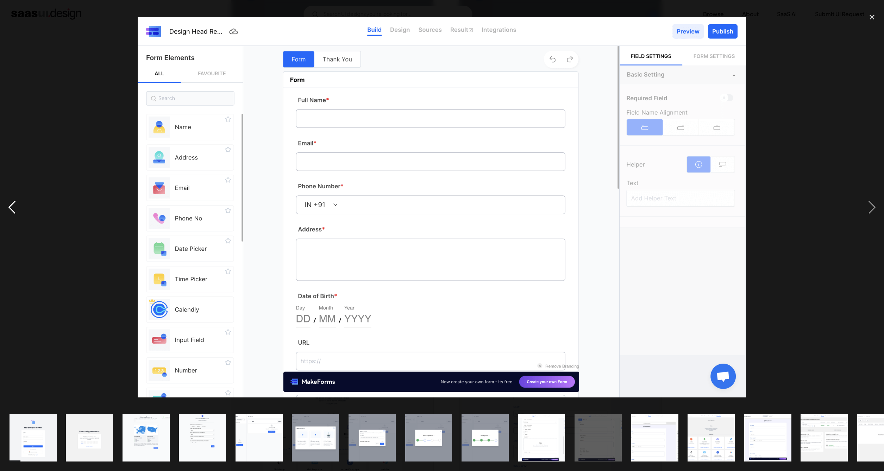
click at [13, 203] on div "previous image" at bounding box center [12, 207] width 24 height 395
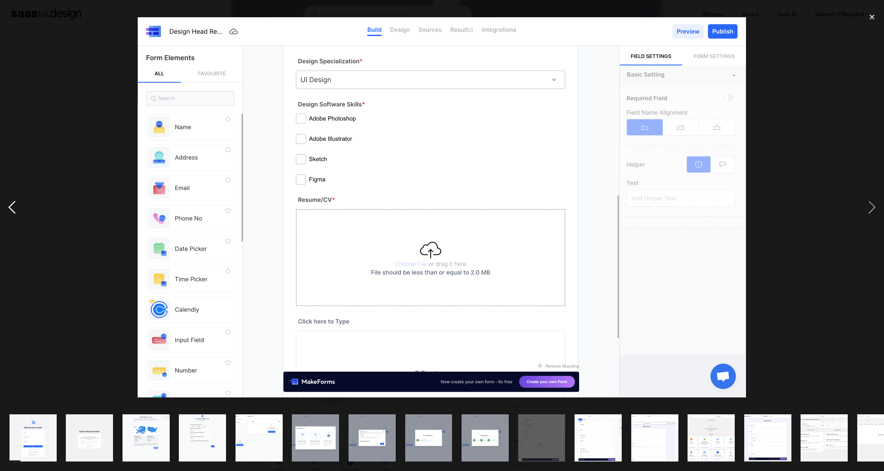
click at [9, 205] on div "previous image" at bounding box center [12, 207] width 24 height 395
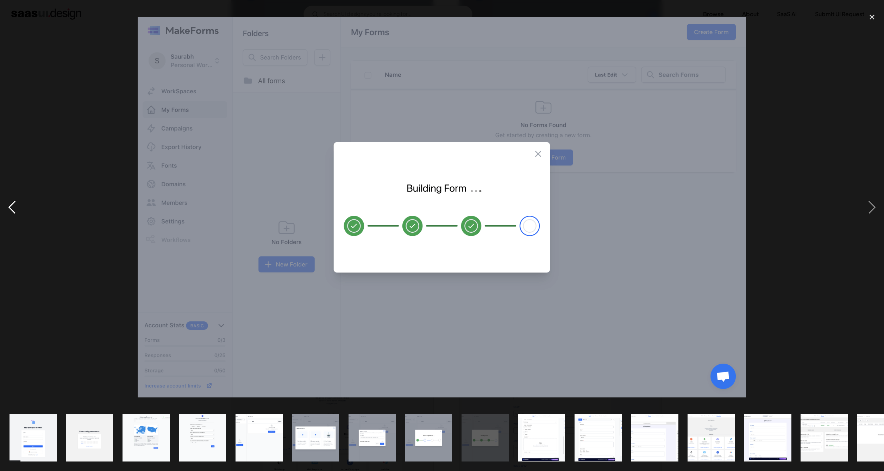
click at [10, 203] on div "previous image" at bounding box center [12, 207] width 24 height 395
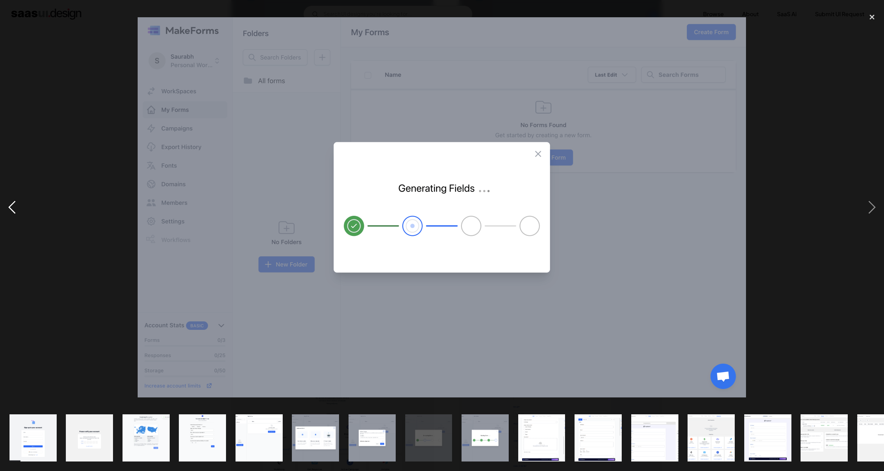
click at [10, 203] on div "previous image" at bounding box center [12, 207] width 24 height 395
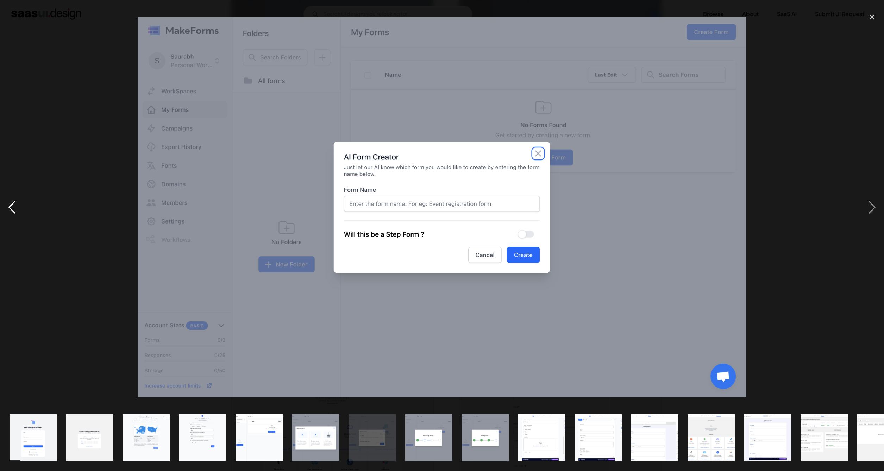
click at [10, 203] on div "previous image" at bounding box center [12, 207] width 24 height 395
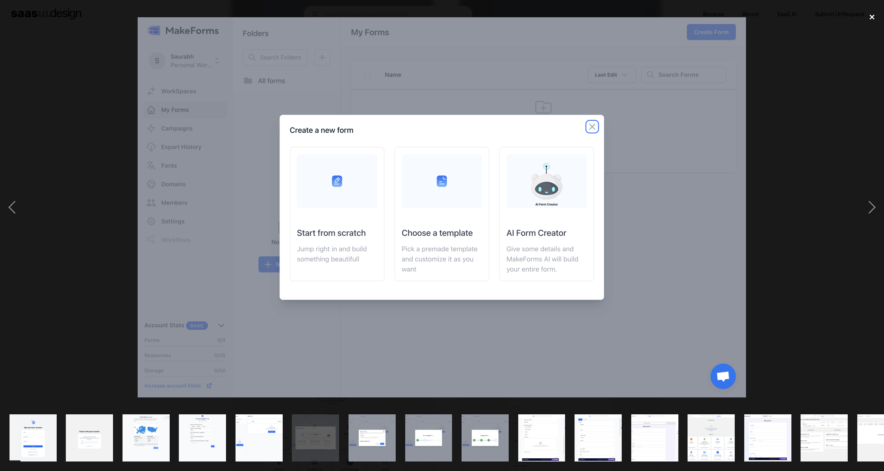
click at [873, 17] on div "close lightbox" at bounding box center [872, 17] width 24 height 15
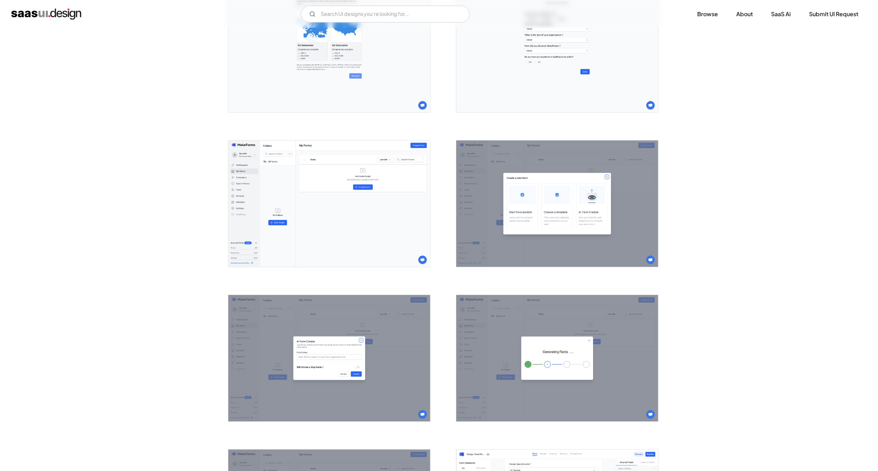
scroll to position [352, 0]
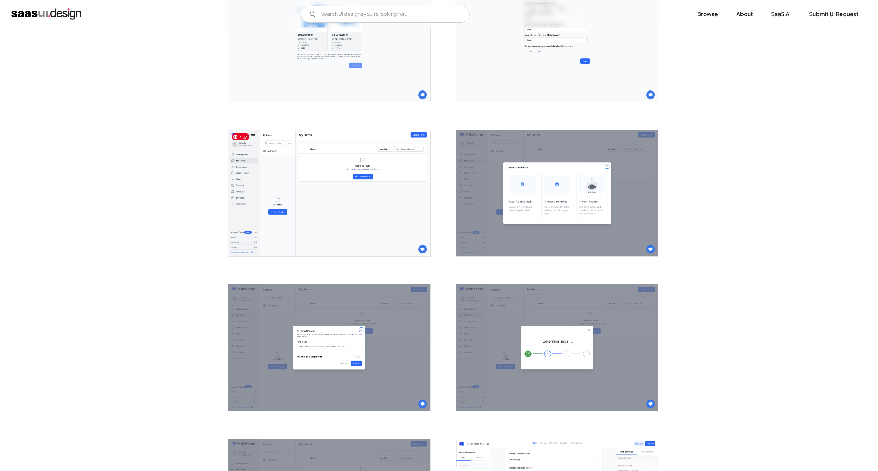
click at [361, 223] on img "open lightbox" at bounding box center [329, 193] width 202 height 126
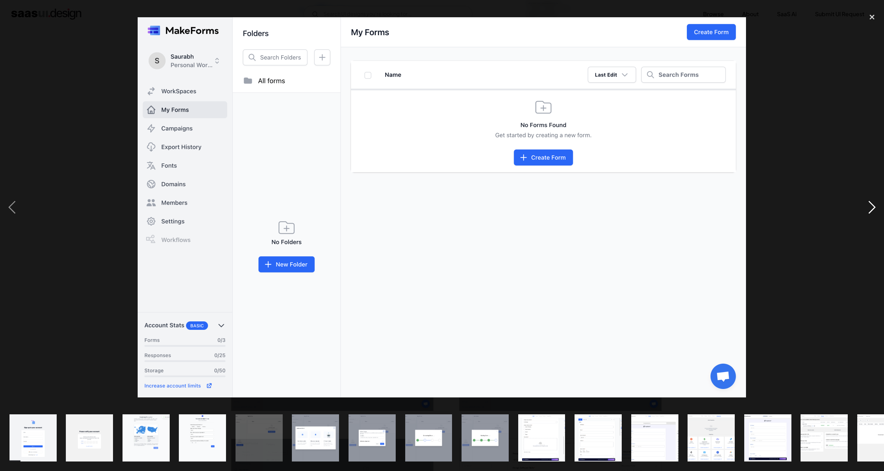
click at [872, 192] on div "next image" at bounding box center [872, 207] width 24 height 395
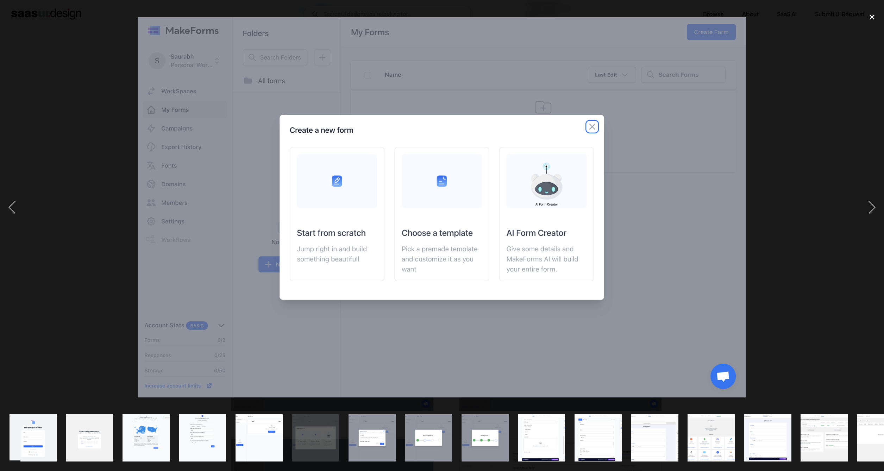
click at [873, 16] on div "close lightbox" at bounding box center [872, 17] width 24 height 15
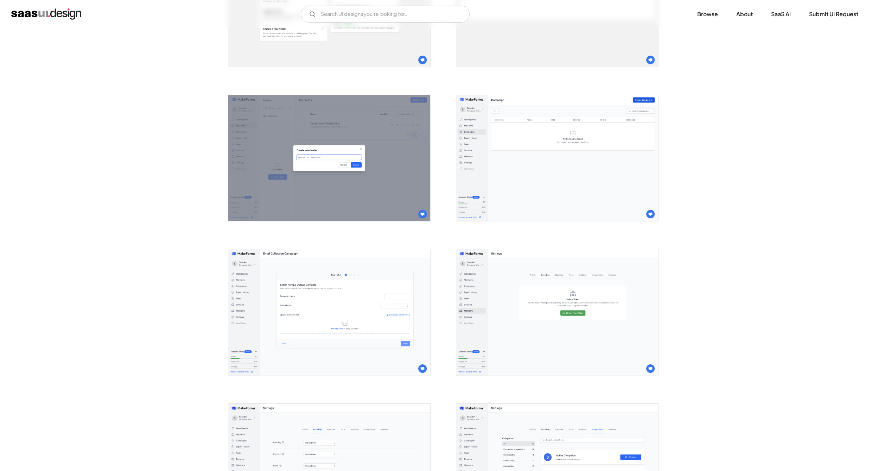
scroll to position [1302, 0]
